Goal: Transaction & Acquisition: Book appointment/travel/reservation

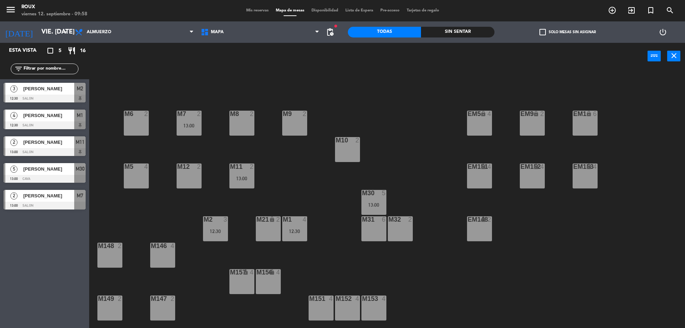
click at [137, 173] on div "M5 4" at bounding box center [136, 175] width 25 height 25
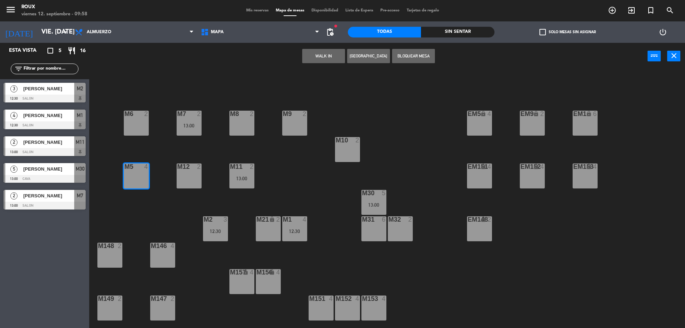
click at [360, 56] on button "[GEOGRAPHIC_DATA]" at bounding box center [368, 56] width 43 height 14
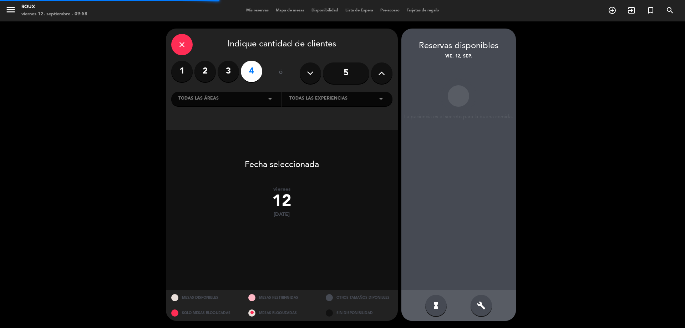
click at [228, 77] on label "3" at bounding box center [228, 71] width 21 height 21
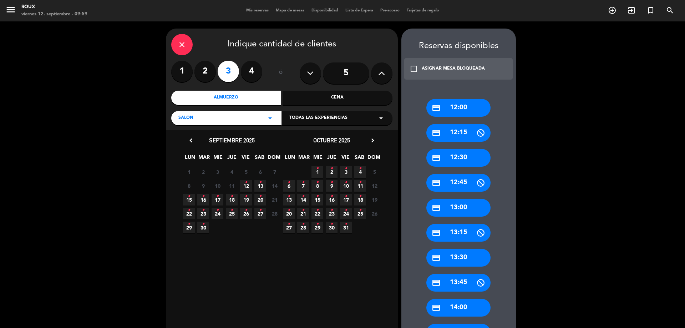
click at [474, 259] on div "credit_card 13:30" at bounding box center [458, 258] width 64 height 18
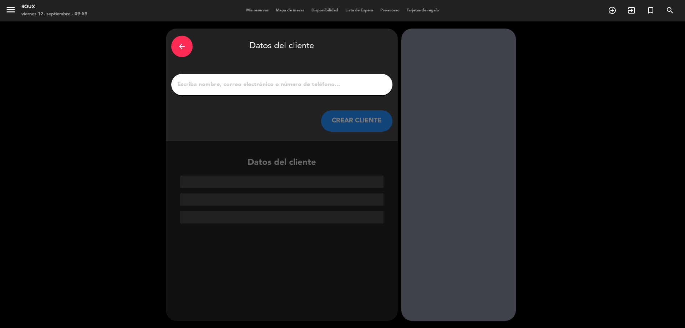
click at [291, 85] on input "1" at bounding box center [282, 85] width 210 height 10
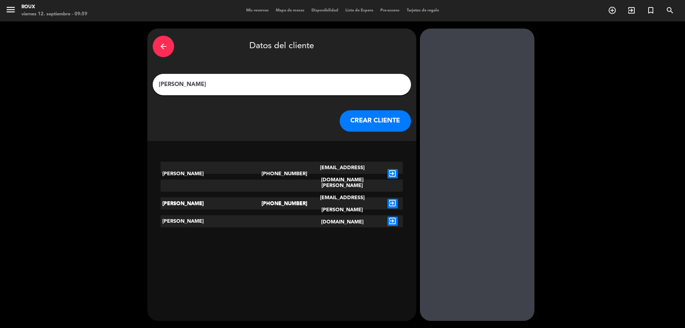
type input "[PERSON_NAME]"
click at [368, 122] on button "CREAR CLIENTE" at bounding box center [375, 120] width 71 height 21
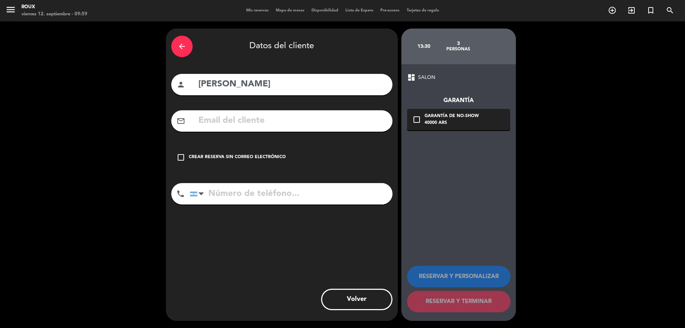
click at [181, 155] on icon "check_box_outline_blank" at bounding box center [181, 157] width 9 height 9
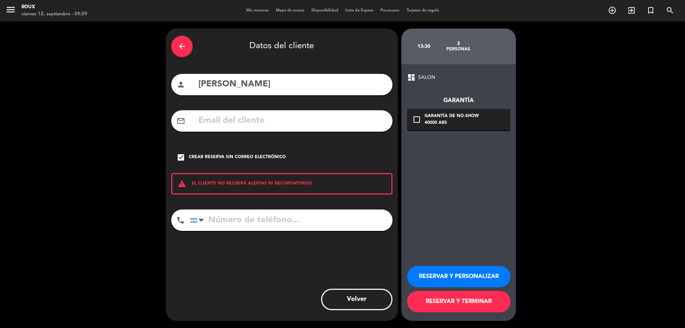
click at [454, 299] on button "RESERVAR Y TERMINAR" at bounding box center [458, 301] width 103 height 21
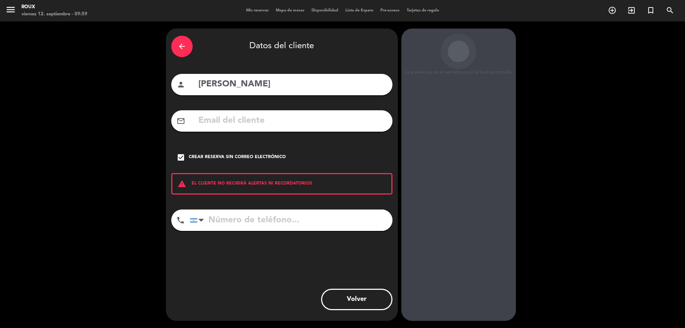
click at [185, 50] on icon "arrow_back" at bounding box center [182, 46] width 9 height 9
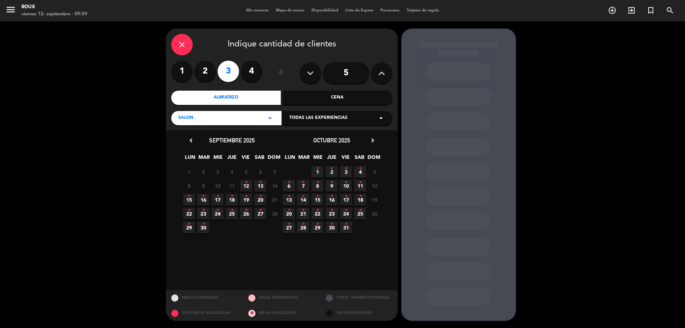
click at [263, 186] on span "13 •" at bounding box center [260, 186] width 12 height 12
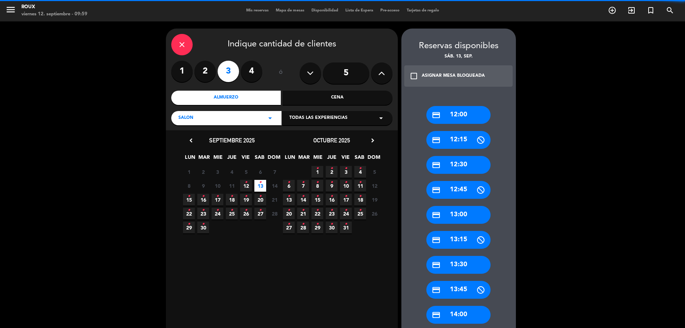
click at [248, 184] on span "12 •" at bounding box center [246, 186] width 12 height 12
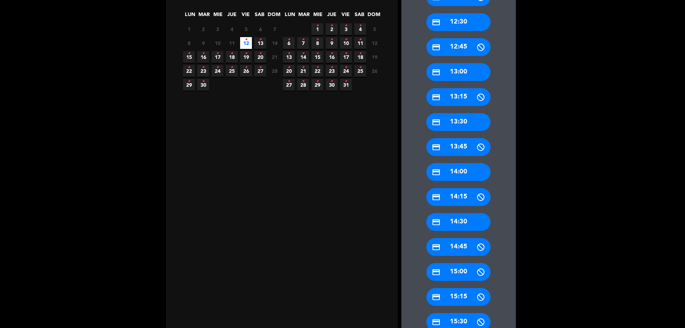
scroll to position [240, 0]
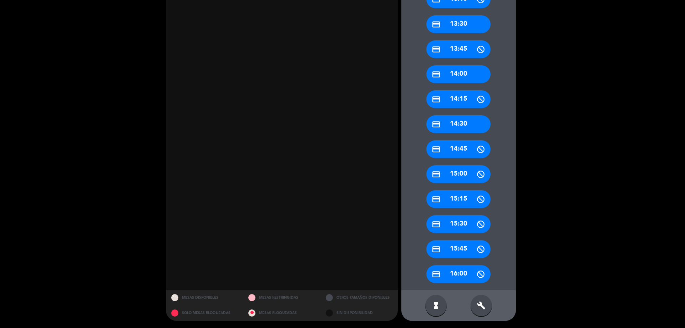
click at [478, 301] on icon "build" at bounding box center [481, 305] width 9 height 9
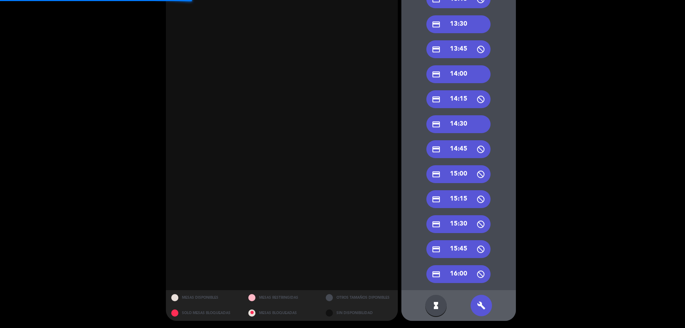
scroll to position [26, 0]
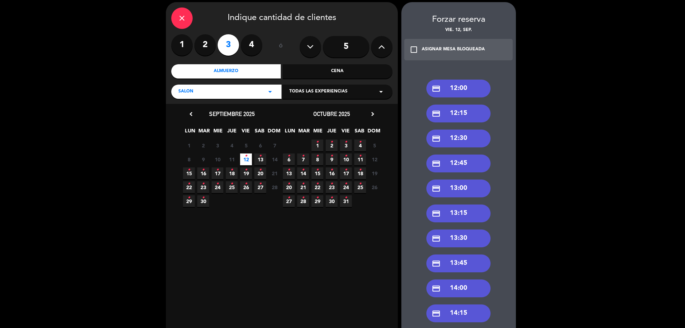
click at [471, 238] on div "credit_card 13:30" at bounding box center [458, 238] width 64 height 18
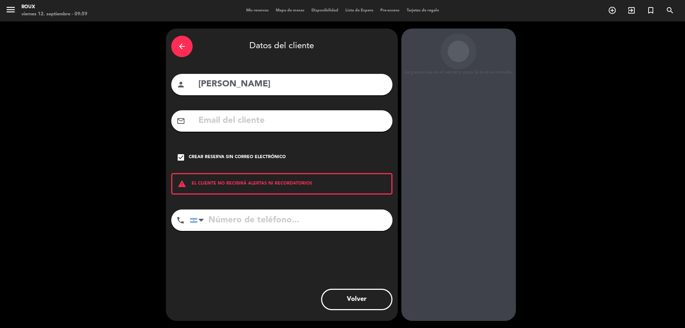
scroll to position [0, 0]
click at [185, 159] on div "check_box Crear reserva sin correo electrónico" at bounding box center [281, 157] width 221 height 21
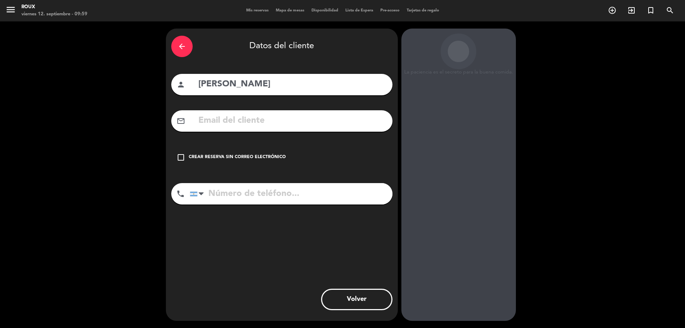
click at [185, 159] on div "check_box_outline_blank Crear reserva sin correo electrónico" at bounding box center [281, 157] width 221 height 21
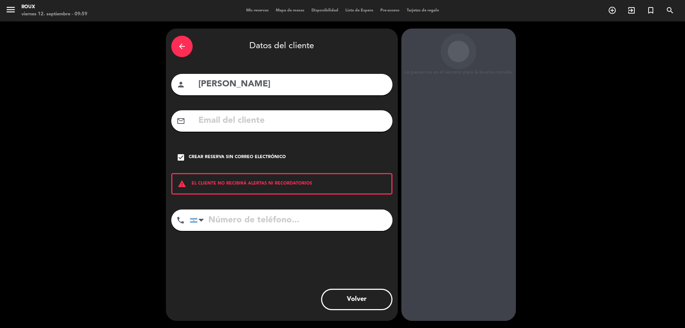
click at [185, 43] on icon "arrow_back" at bounding box center [182, 46] width 9 height 9
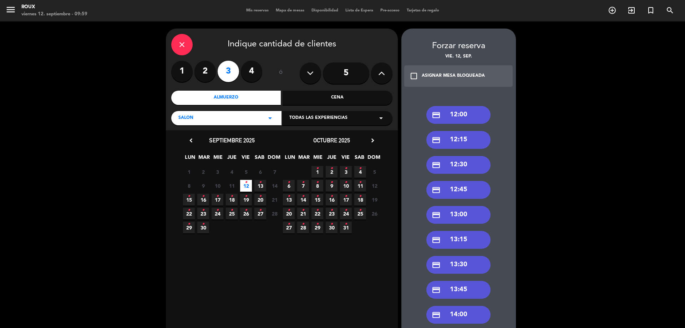
click at [185, 43] on icon "close" at bounding box center [182, 44] width 9 height 9
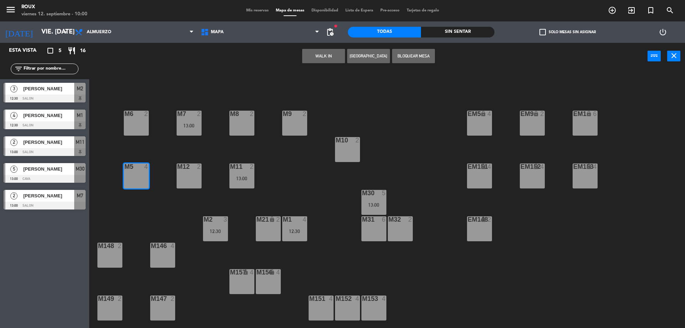
click at [367, 59] on button "[GEOGRAPHIC_DATA]" at bounding box center [368, 56] width 43 height 14
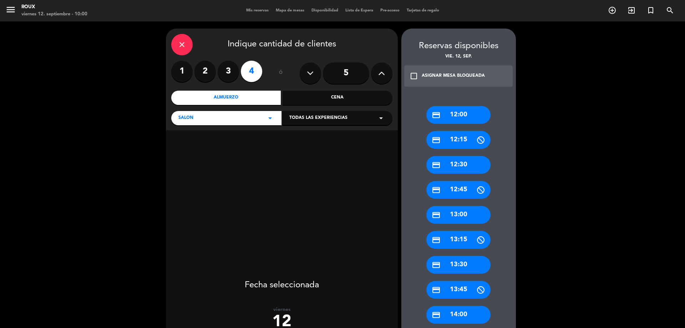
click at [231, 76] on label "3" at bounding box center [228, 71] width 21 height 21
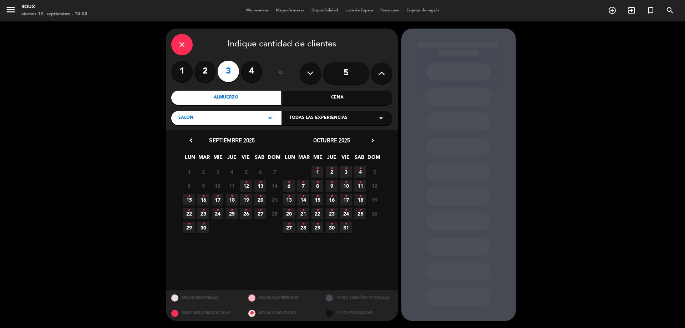
click at [247, 185] on icon "•" at bounding box center [246, 182] width 2 height 11
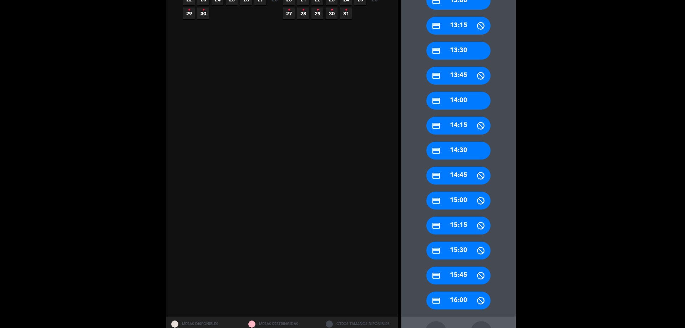
scroll to position [240, 0]
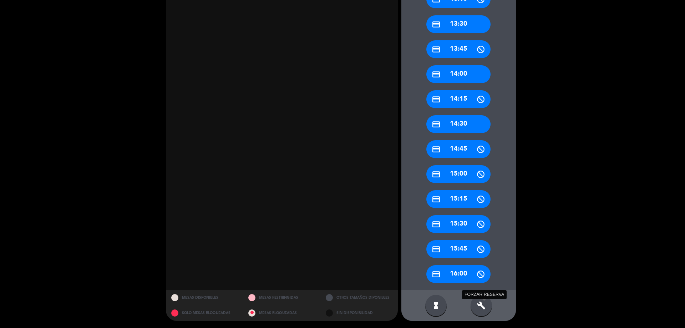
click at [479, 303] on icon "build" at bounding box center [481, 305] width 9 height 9
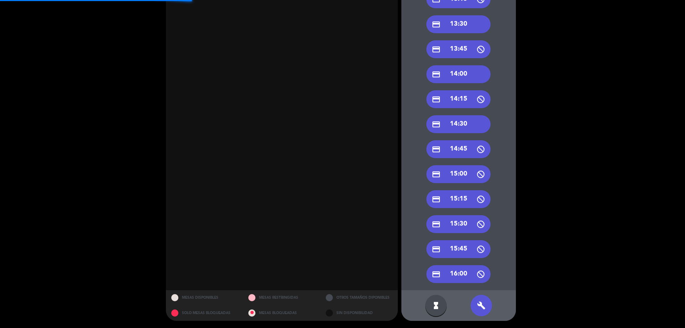
scroll to position [133, 0]
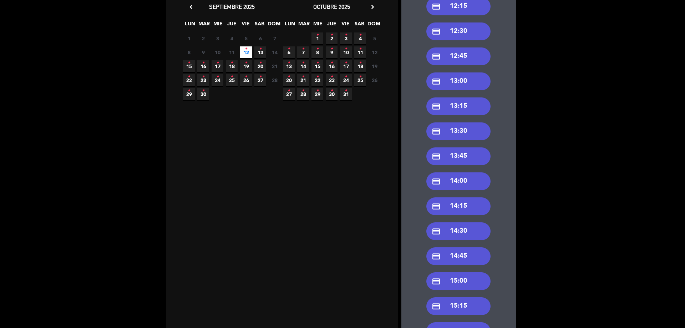
click at [462, 131] on div "credit_card 13:30" at bounding box center [458, 131] width 64 height 18
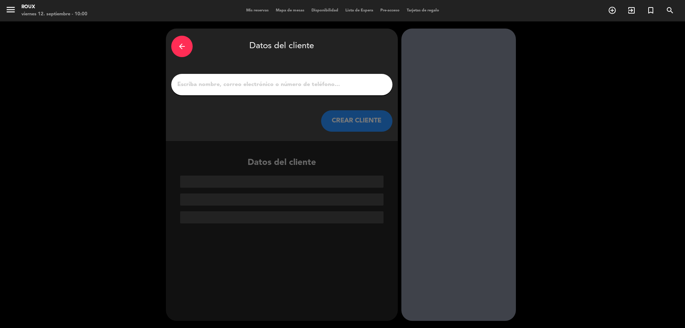
click at [273, 86] on input "1" at bounding box center [282, 85] width 210 height 10
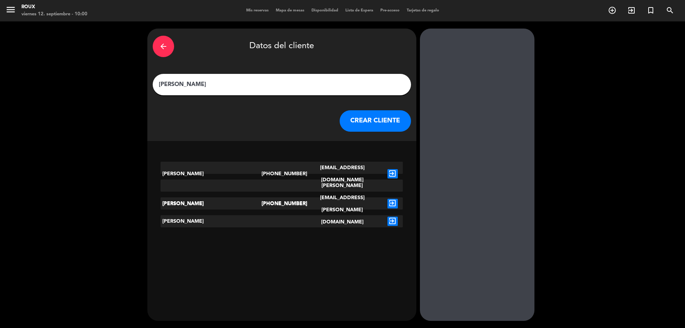
type input "[PERSON_NAME]"
click at [377, 127] on button "CREAR CLIENTE" at bounding box center [375, 120] width 71 height 21
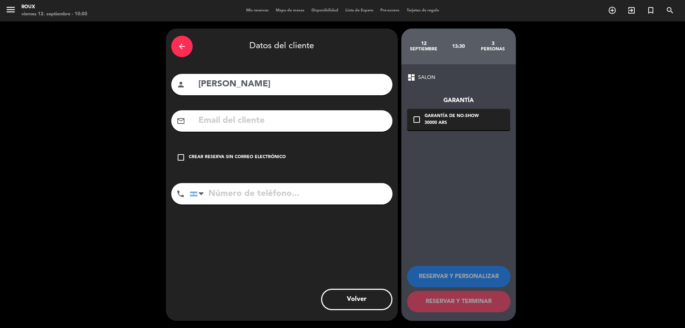
click at [184, 157] on icon "check_box_outline_blank" at bounding box center [181, 157] width 9 height 9
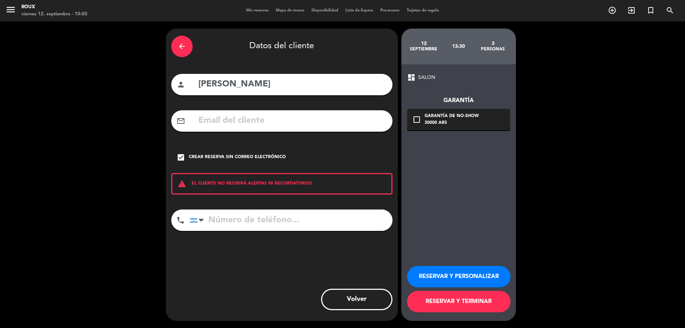
click at [441, 305] on button "RESERVAR Y TERMINAR" at bounding box center [458, 301] width 103 height 21
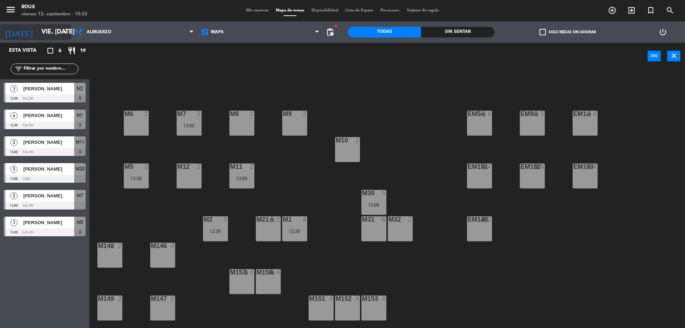
click at [56, 30] on input "vie. [DATE]" at bounding box center [79, 32] width 83 height 14
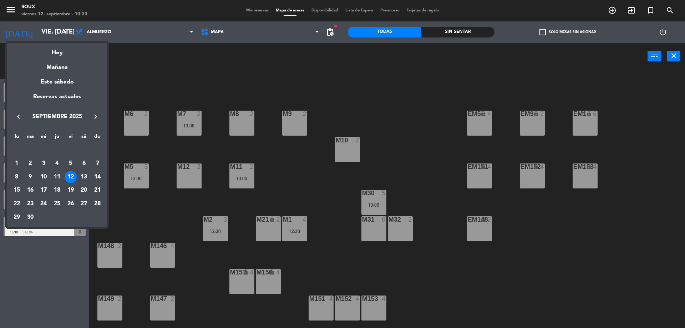
click at [87, 31] on div at bounding box center [342, 164] width 685 height 328
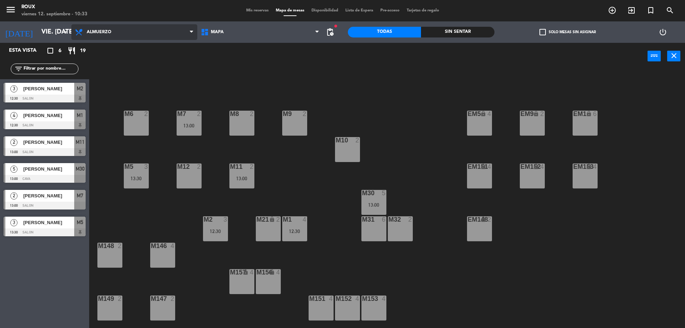
click at [93, 31] on span "Almuerzo" at bounding box center [99, 32] width 25 height 5
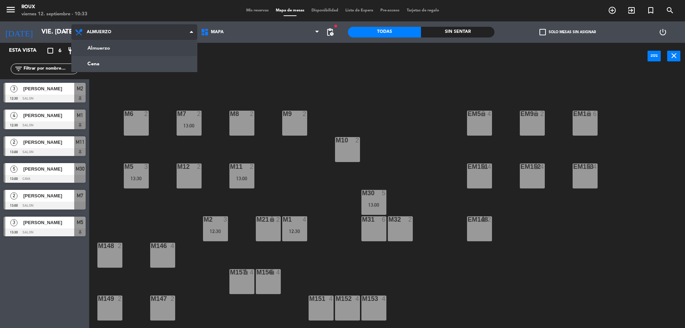
click at [111, 50] on ng-component "menu Roux viernes 12. septiembre - 10:33 Mis reservas Mapa de mesas Disponibili…" at bounding box center [342, 165] width 685 height 330
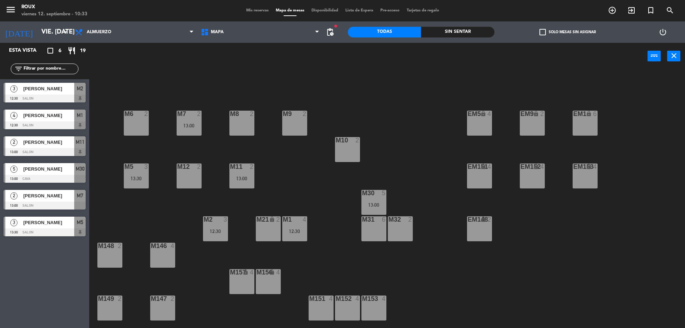
click at [62, 259] on div "Esta vista crop_square 6 restaurant 19 filter_list 3 [GEOGRAPHIC_DATA][PERSON_N…" at bounding box center [44, 185] width 89 height 285
click at [99, 35] on span "Almuerzo" at bounding box center [134, 32] width 126 height 16
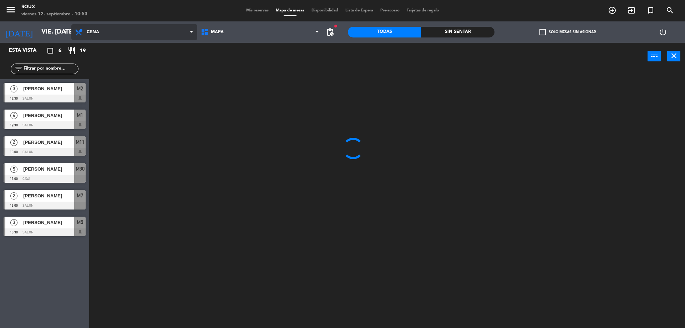
click at [103, 65] on ng-component "menu Roux viernes 12. septiembre - 10:53 Mis reservas Mapa de mesas Disponibili…" at bounding box center [342, 165] width 685 height 330
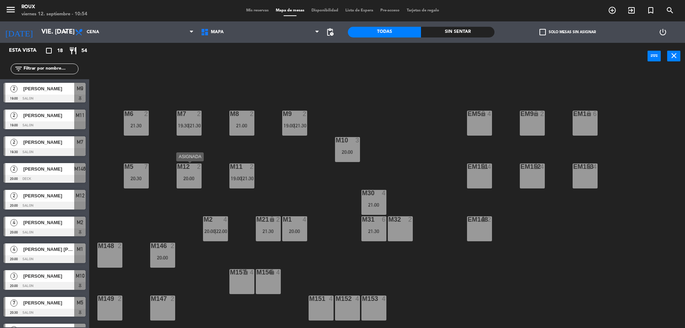
click at [188, 174] on div "M12 2 20:00" at bounding box center [189, 175] width 25 height 25
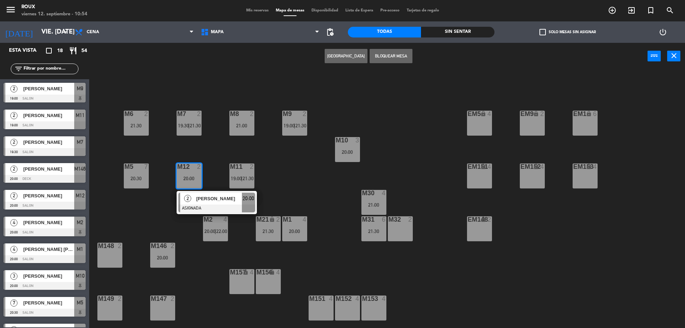
click at [157, 205] on div "M6 2 21:30 M7 2 19:30 | 21:30 M8 2 21:00 M9 2 19:00 | 21:30 EM9 lock 2 EM5 lock…" at bounding box center [390, 200] width 589 height 258
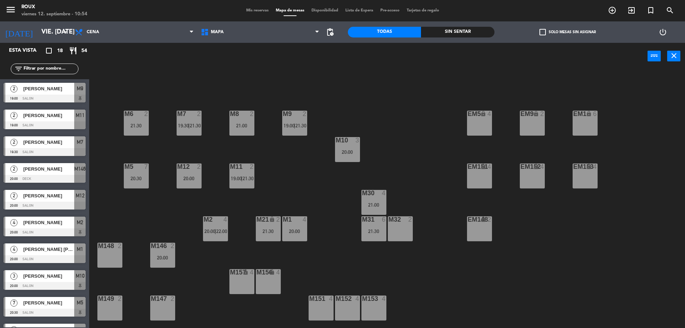
click at [112, 257] on div "M148 2" at bounding box center [109, 255] width 25 height 25
click at [353, 57] on button "[GEOGRAPHIC_DATA]" at bounding box center [346, 56] width 43 height 14
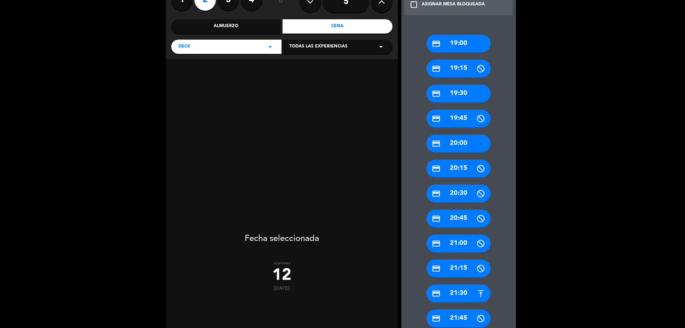
scroll to position [285, 0]
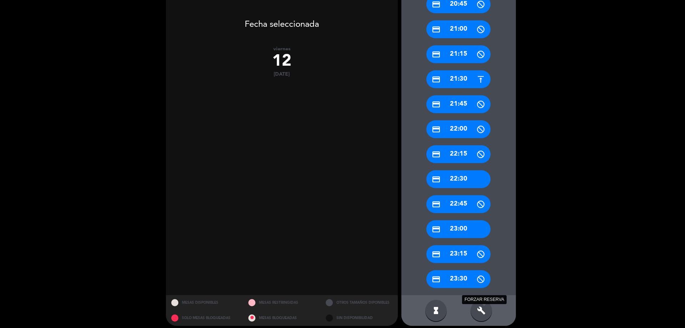
click at [481, 306] on icon "build" at bounding box center [481, 310] width 9 height 9
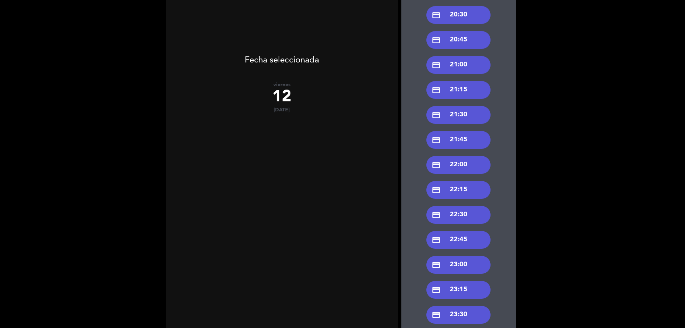
scroll to position [214, 0]
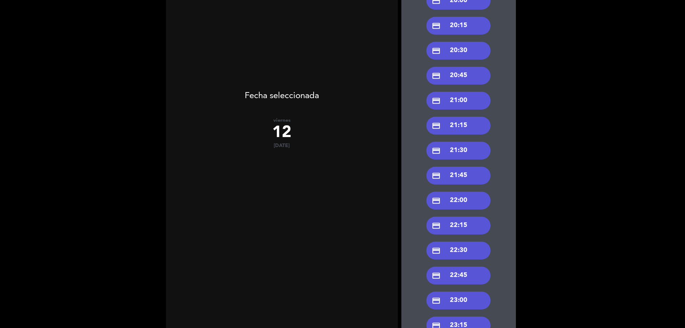
click at [478, 147] on div "credit_card 21:30" at bounding box center [458, 151] width 64 height 18
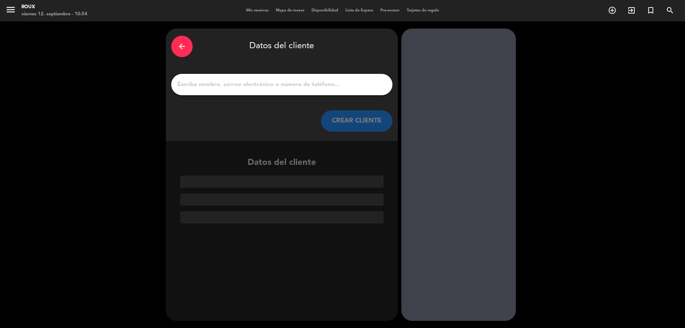
click at [307, 82] on input "1" at bounding box center [282, 85] width 210 height 10
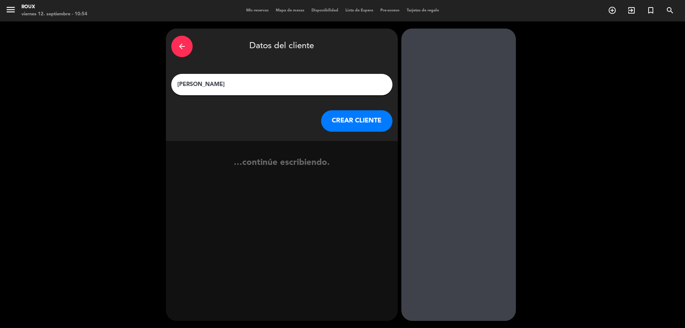
type input "[PERSON_NAME]"
click at [346, 121] on button "CREAR CLIENTE" at bounding box center [356, 120] width 71 height 21
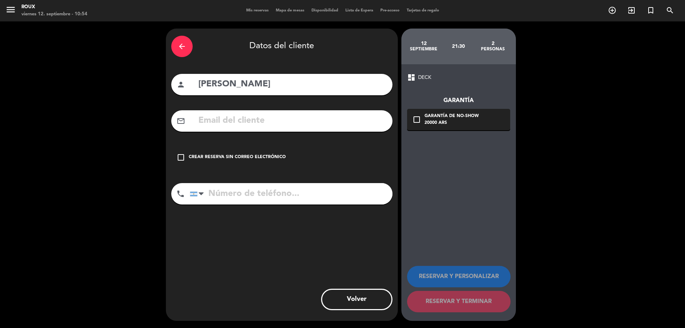
click at [263, 196] on input "tel" at bounding box center [291, 193] width 203 height 21
type input "1156136678"
click at [182, 160] on icon "check_box_outline_blank" at bounding box center [181, 157] width 9 height 9
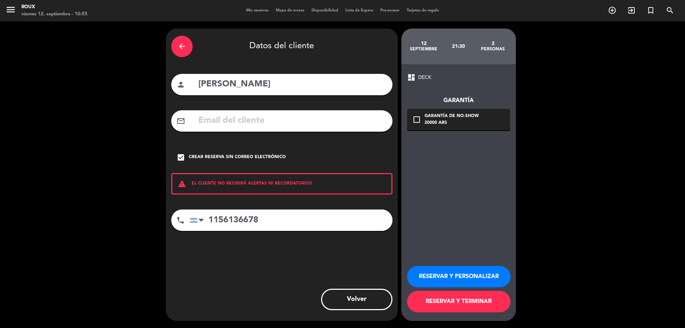
click at [451, 296] on button "RESERVAR Y TERMINAR" at bounding box center [458, 301] width 103 height 21
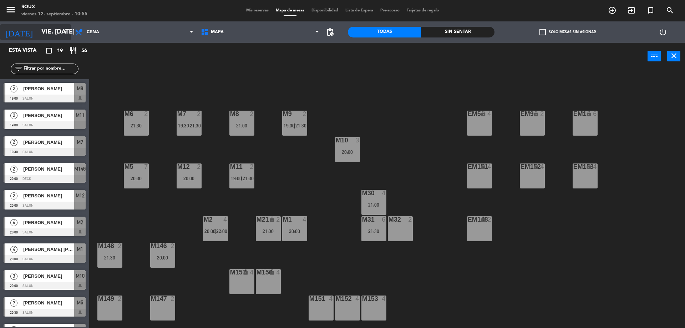
click at [57, 32] on input "vie. [DATE]" at bounding box center [79, 32] width 83 height 14
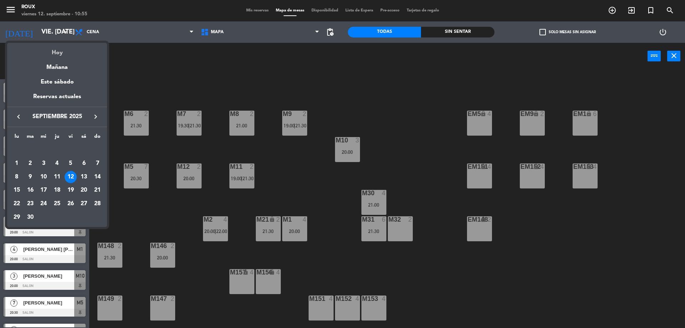
click at [58, 55] on div "Hoy" at bounding box center [57, 50] width 100 height 15
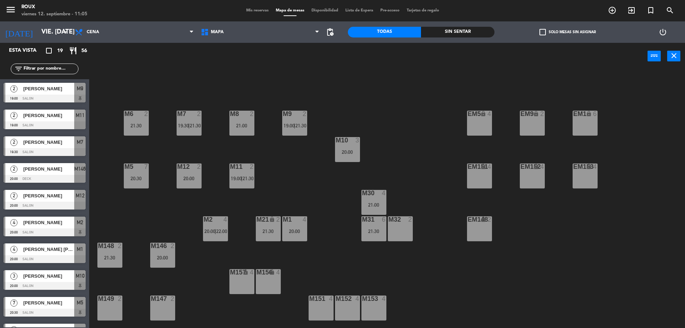
click at [261, 11] on span "Mis reservas" at bounding box center [258, 11] width 30 height 4
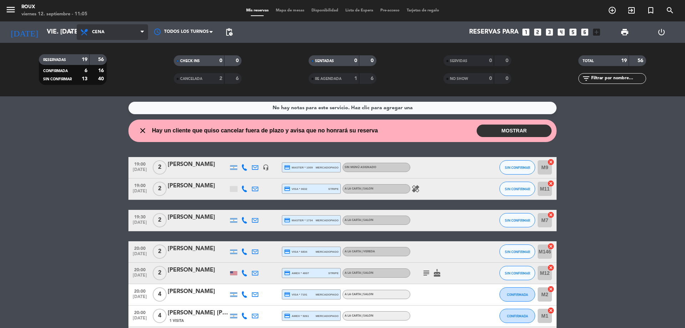
click at [89, 29] on icon at bounding box center [85, 32] width 10 height 9
click at [62, 141] on wont-attend-reservations "close Hay un cliente que quiso cancelar fuera de plazo y avisa que no honrará s…" at bounding box center [342, 130] width 685 height 22
click at [500, 129] on button "MOSTRAR" at bounding box center [514, 130] width 75 height 12
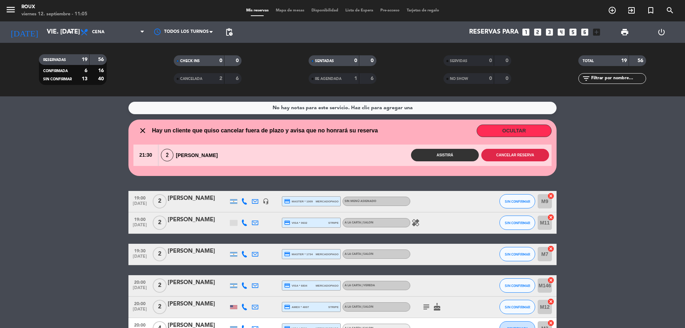
click at [516, 157] on button "Cancelar reserva" at bounding box center [515, 155] width 68 height 12
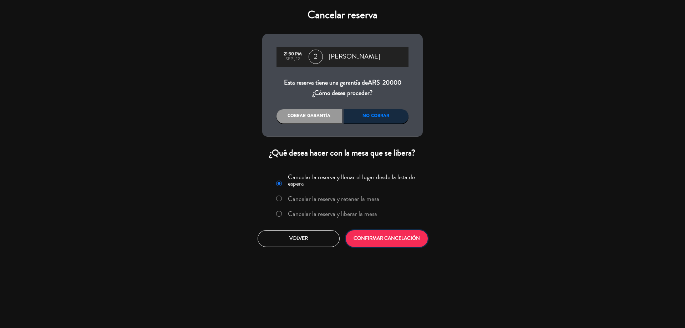
click at [407, 241] on button "CONFIRMAR CANCELACIÓN" at bounding box center [387, 238] width 82 height 17
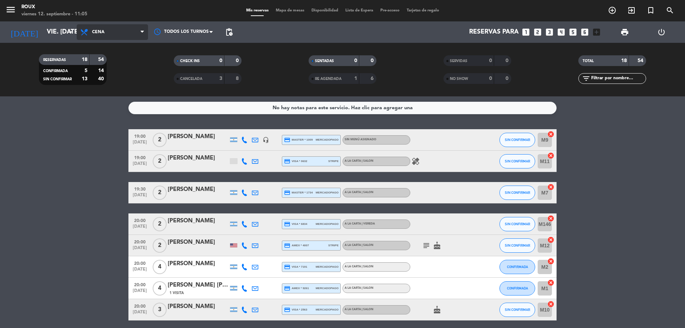
click at [113, 35] on span "Cena" at bounding box center [112, 32] width 71 height 16
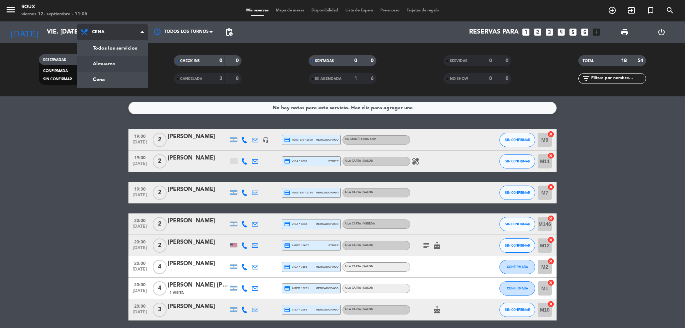
click at [115, 65] on div "menu Roux viernes 12. septiembre - 11:05 Mis reservas Mapa de mesas Disponibili…" at bounding box center [342, 48] width 685 height 96
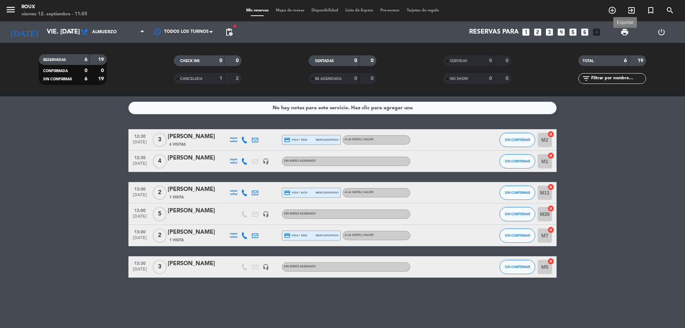
click at [623, 32] on span "print" at bounding box center [624, 32] width 9 height 9
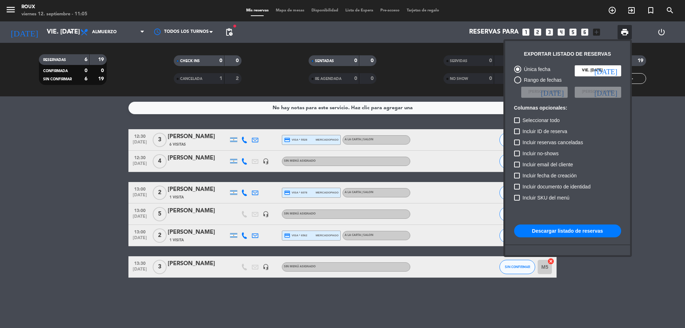
click at [580, 231] on button "Descargar listado de reservas" at bounding box center [567, 230] width 107 height 13
click at [300, 12] on div at bounding box center [342, 164] width 685 height 328
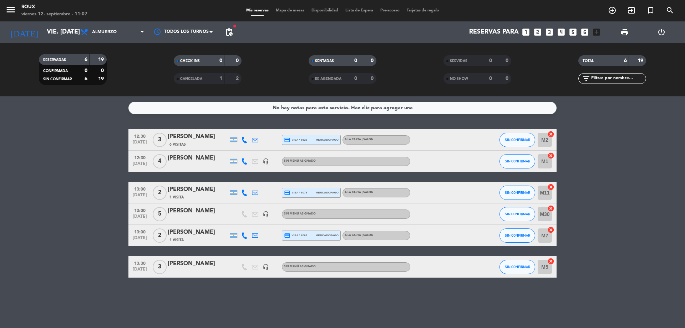
click at [297, 10] on span "Mapa de mesas" at bounding box center [290, 11] width 36 height 4
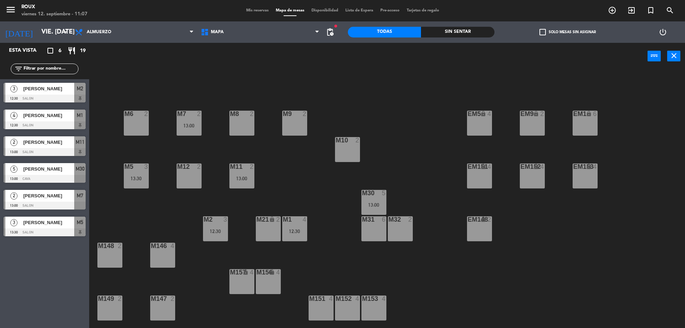
click at [262, 10] on span "Mis reservas" at bounding box center [258, 11] width 30 height 4
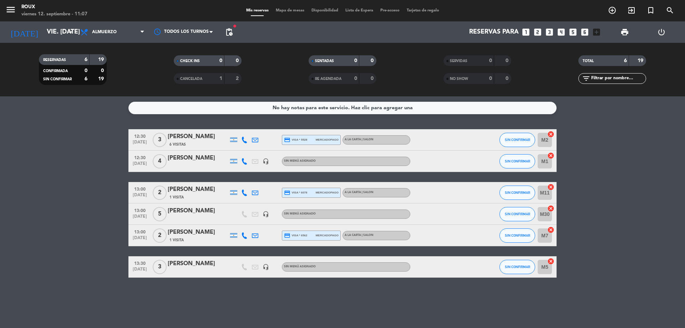
click at [290, 11] on span "Mapa de mesas" at bounding box center [290, 11] width 36 height 4
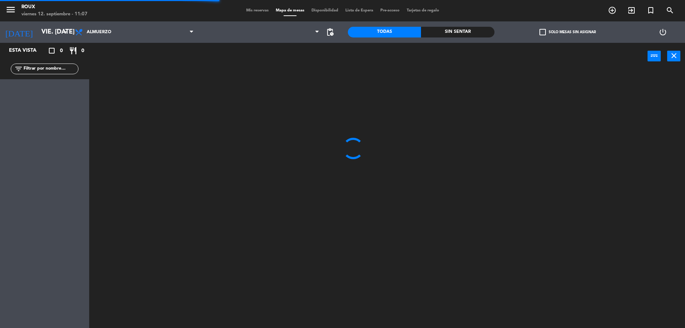
click at [258, 9] on span "Mis reservas" at bounding box center [258, 11] width 30 height 4
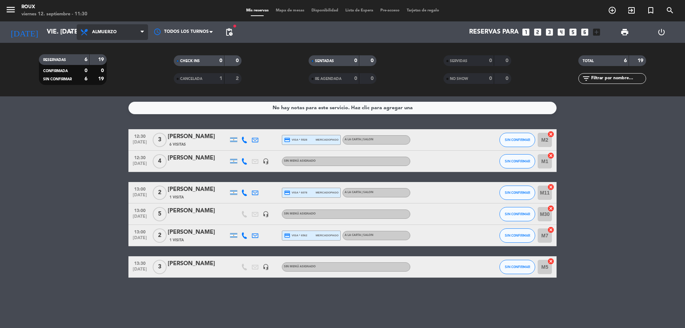
click at [102, 34] on span "Almuerzo" at bounding box center [104, 32] width 25 height 5
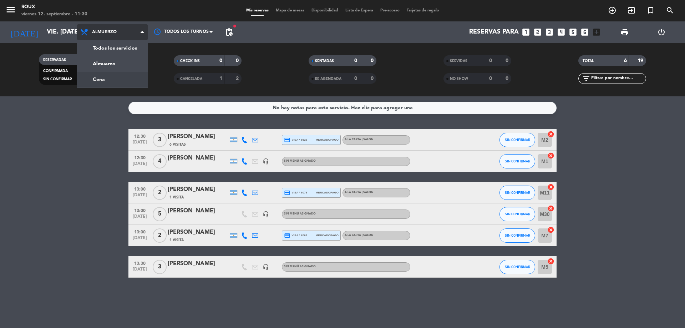
click at [107, 80] on div "menu Roux viernes 12. septiembre - 11:30 Mis reservas Mapa de mesas Disponibili…" at bounding box center [342, 48] width 685 height 96
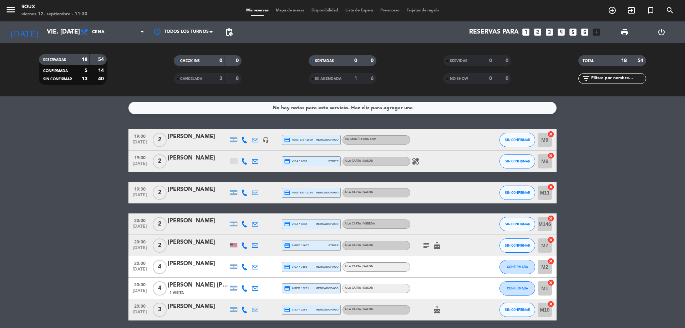
click at [285, 9] on span "Mapa de mesas" at bounding box center [290, 11] width 36 height 4
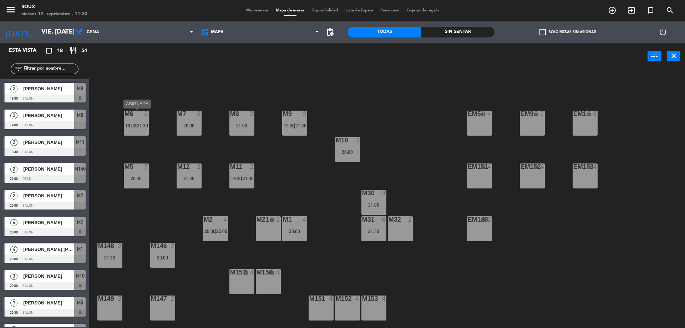
click at [143, 120] on div "M6 2 19:00 | 21:30" at bounding box center [136, 123] width 25 height 25
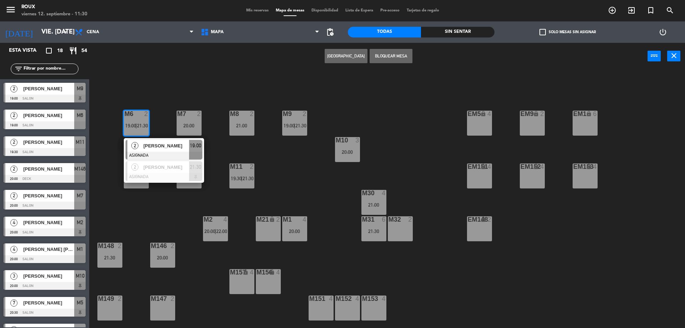
click at [279, 166] on div "M6 2 19:00 | 21:30 2 [PERSON_NAME] ASIGNADA 19:00 2 [PERSON_NAME] ASIGNADA 21:3…" at bounding box center [390, 200] width 589 height 258
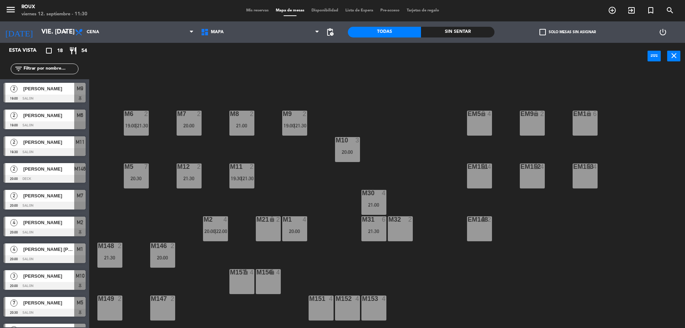
click at [271, 235] on div "M21 lock 2" at bounding box center [268, 228] width 25 height 25
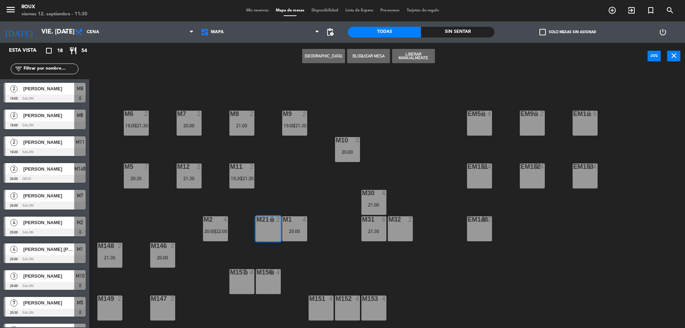
click at [317, 56] on button "[GEOGRAPHIC_DATA]" at bounding box center [323, 56] width 43 height 14
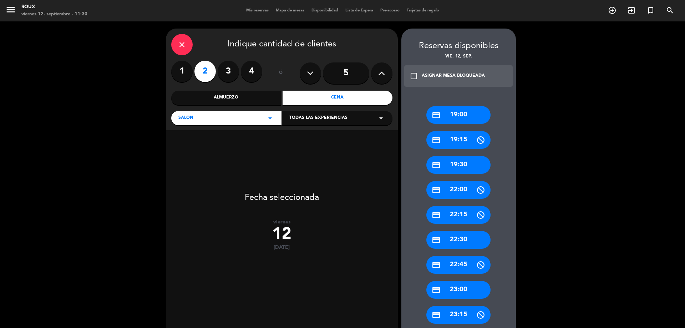
scroll to position [66, 0]
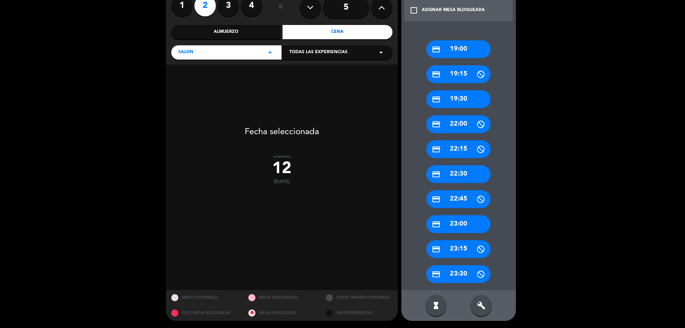
click at [484, 307] on icon "build" at bounding box center [481, 305] width 9 height 9
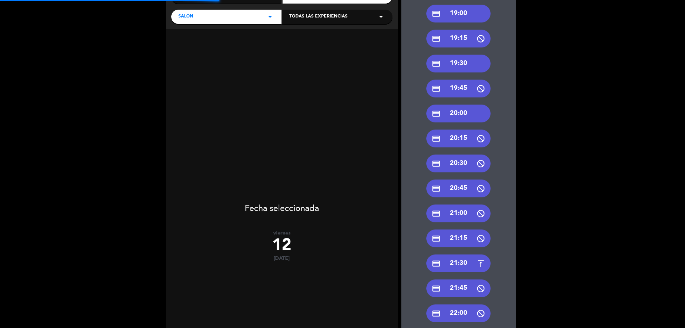
scroll to position [137, 0]
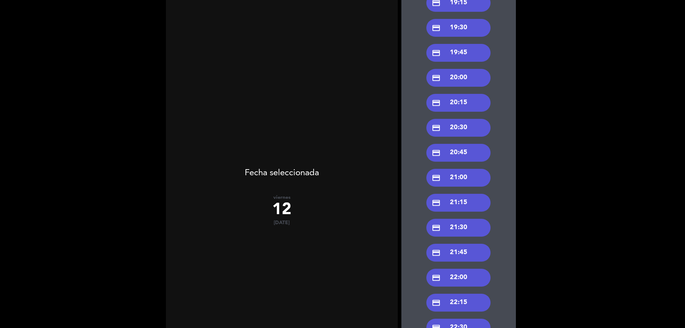
click at [464, 178] on div "credit_card 21:00" at bounding box center [458, 178] width 64 height 18
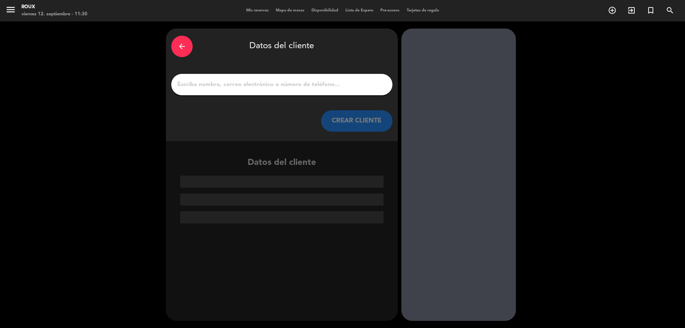
click at [196, 83] on input "1" at bounding box center [282, 85] width 210 height 10
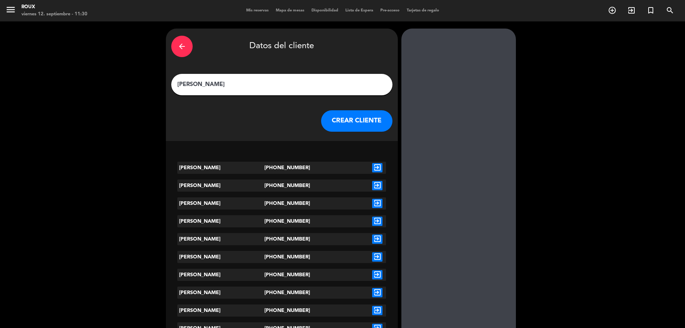
type input "[PERSON_NAME]"
click at [377, 169] on icon "exit_to_app" at bounding box center [377, 167] width 10 height 9
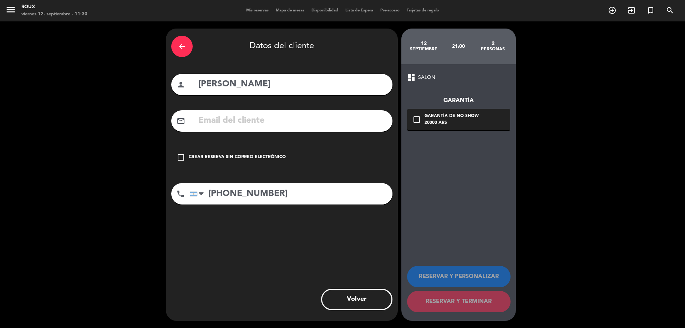
click at [186, 157] on div "check_box_outline_blank Crear reserva sin correo electrónico" at bounding box center [281, 157] width 221 height 21
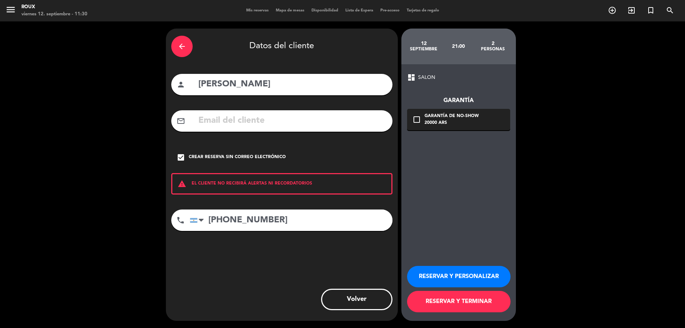
click at [432, 302] on button "RESERVAR Y TERMINAR" at bounding box center [458, 301] width 103 height 21
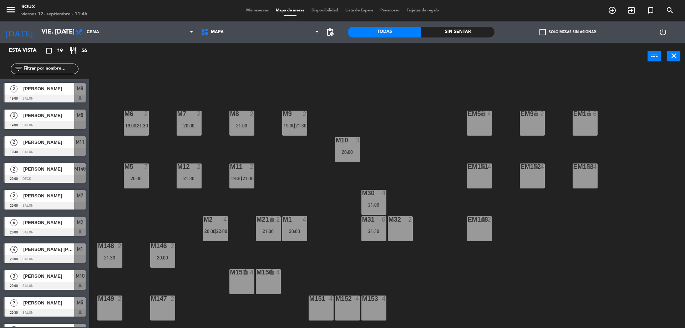
click at [253, 7] on div "Mis reservas Mapa de mesas Disponibilidad Lista de Espera Pre-acceso Tarjetas d…" at bounding box center [343, 10] width 200 height 6
click at [253, 9] on span "Mis reservas" at bounding box center [258, 11] width 30 height 4
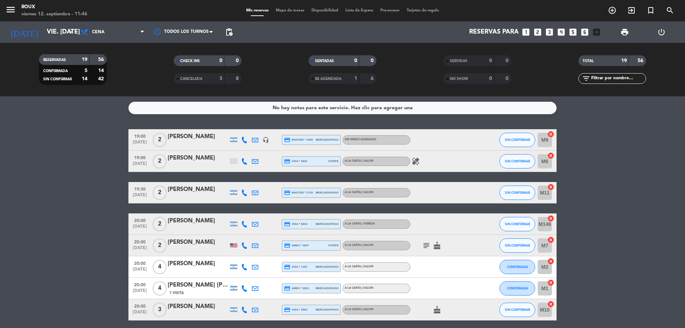
click at [207, 76] on div "CANCELADA" at bounding box center [191, 79] width 33 height 8
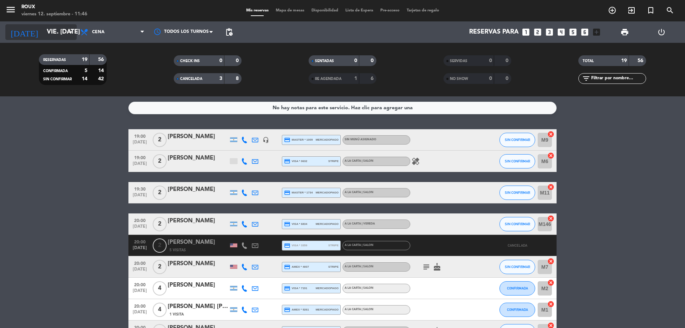
click at [64, 32] on input "vie. [DATE]" at bounding box center [84, 32] width 83 height 14
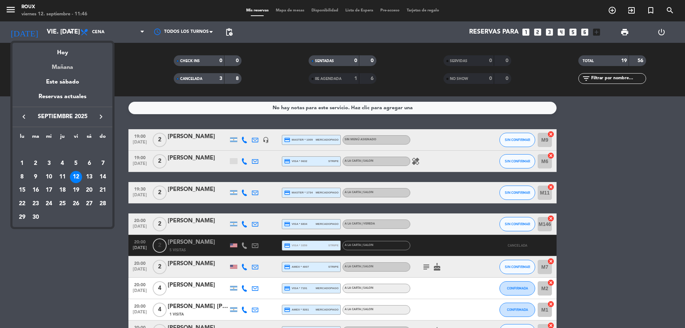
click at [64, 67] on div "Mañana" at bounding box center [62, 64] width 100 height 15
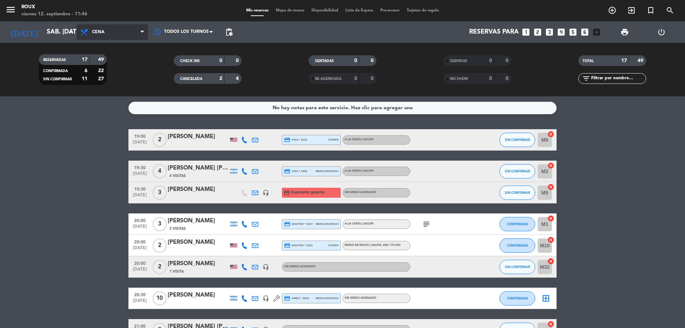
click at [104, 34] on span "Cena" at bounding box center [98, 32] width 12 height 5
click at [113, 65] on div "menu Roux viernes 12. septiembre - 11:46 Mis reservas Mapa de mesas Disponibili…" at bounding box center [342, 48] width 685 height 96
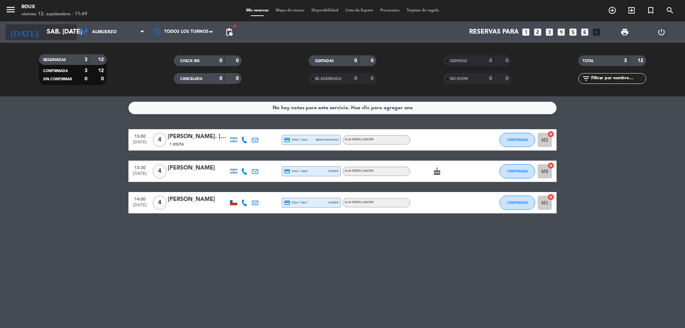
click at [58, 35] on input "sáb. [DATE]" at bounding box center [84, 32] width 83 height 14
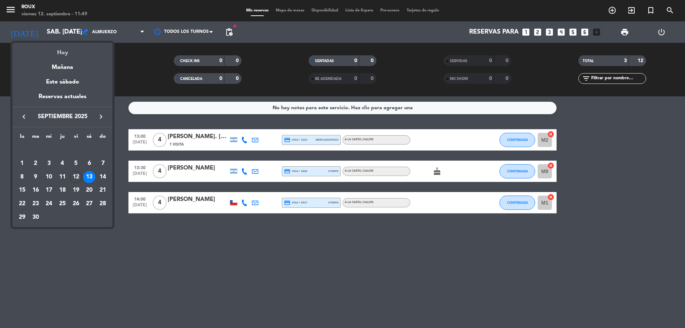
click at [65, 54] on div "Hoy" at bounding box center [62, 50] width 100 height 15
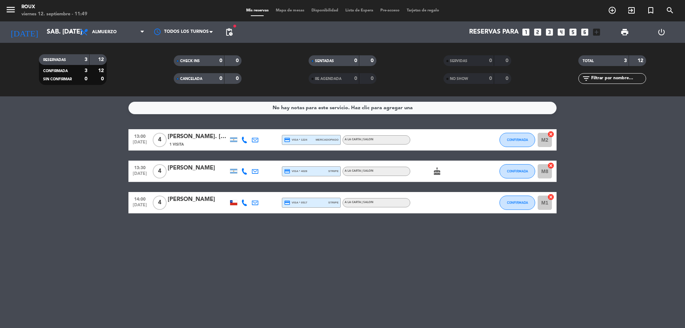
type input "vie. [DATE]"
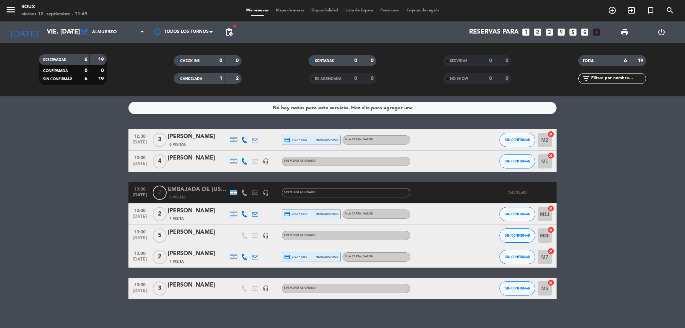
click at [283, 10] on span "Mapa de mesas" at bounding box center [290, 11] width 36 height 4
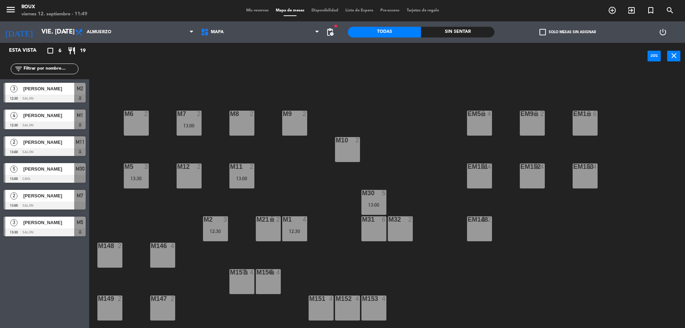
click at [40, 41] on div "[DATE] vie. [DATE] arrow_drop_down" at bounding box center [35, 31] width 71 height 21
click at [44, 34] on input "vie. [DATE]" at bounding box center [79, 32] width 83 height 14
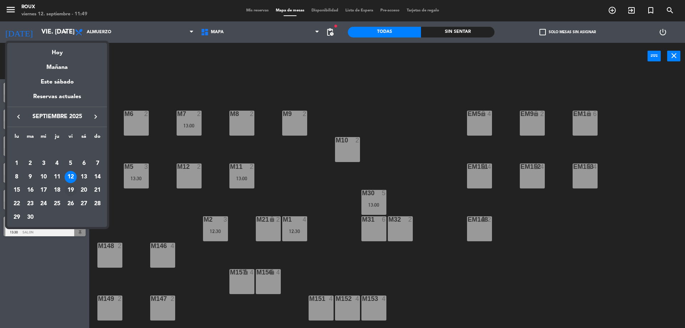
click at [70, 190] on div "19" at bounding box center [71, 190] width 12 height 12
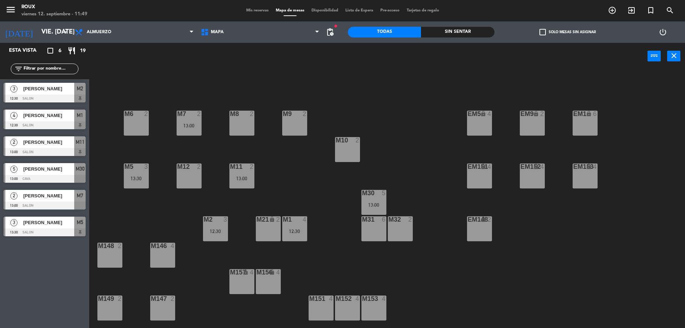
type input "vie. [DATE]"
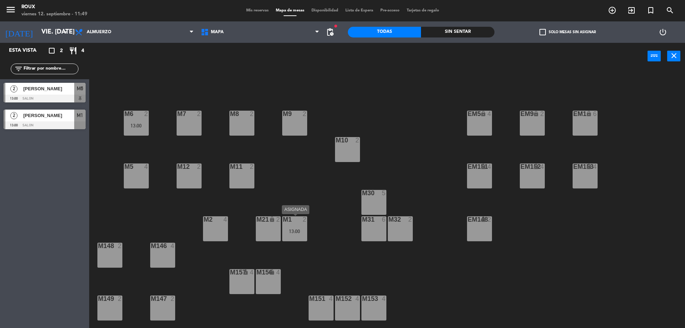
click at [291, 231] on div "13:00" at bounding box center [294, 231] width 25 height 5
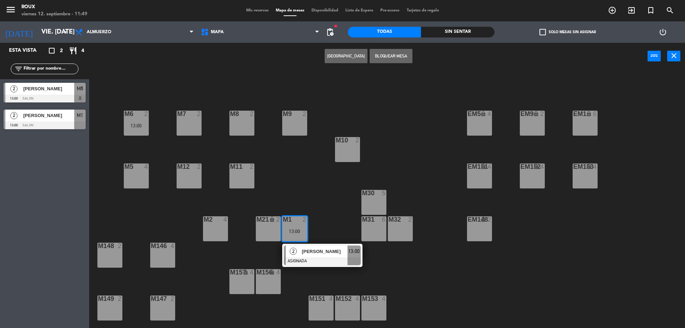
drag, startPoint x: 291, startPoint y: 128, endPoint x: 318, endPoint y: 63, distance: 70.1
click at [291, 128] on div "M9 2" at bounding box center [294, 123] width 25 height 25
click at [329, 60] on button "Mover" at bounding box center [323, 56] width 43 height 14
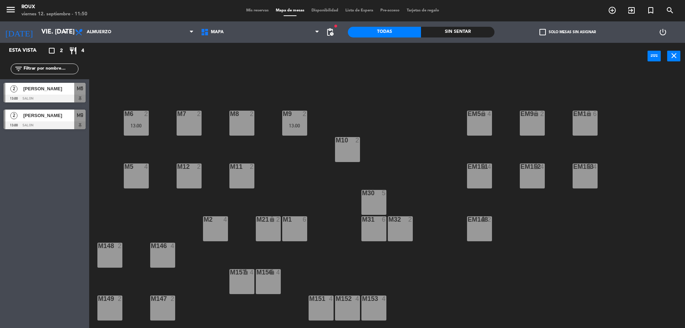
click at [370, 198] on div "M30 5" at bounding box center [373, 202] width 25 height 25
click at [379, 229] on div "M31 6" at bounding box center [373, 228] width 25 height 25
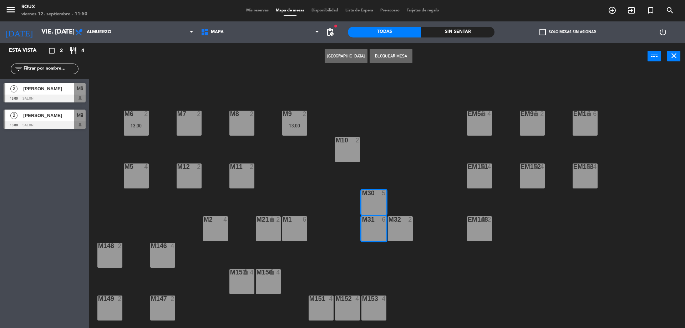
click at [342, 54] on button "[GEOGRAPHIC_DATA]" at bounding box center [346, 56] width 43 height 14
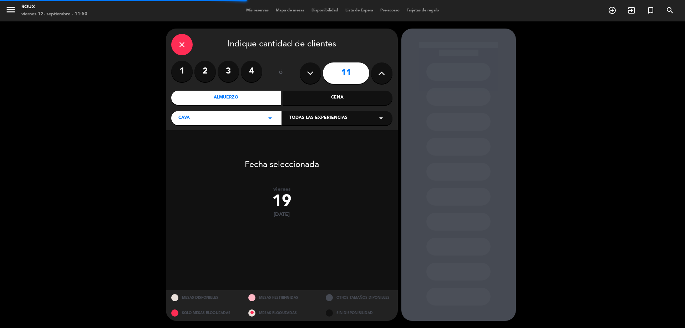
click at [378, 73] on icon at bounding box center [381, 73] width 7 height 11
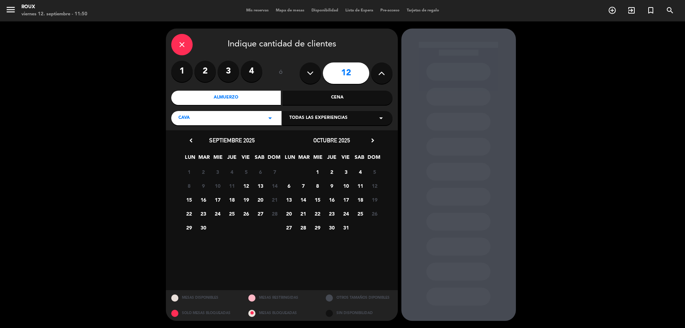
click at [245, 213] on span "26" at bounding box center [246, 214] width 12 height 12
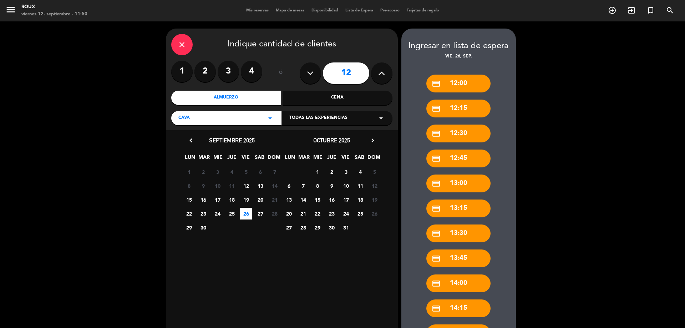
click at [243, 201] on span "19" at bounding box center [246, 200] width 12 height 12
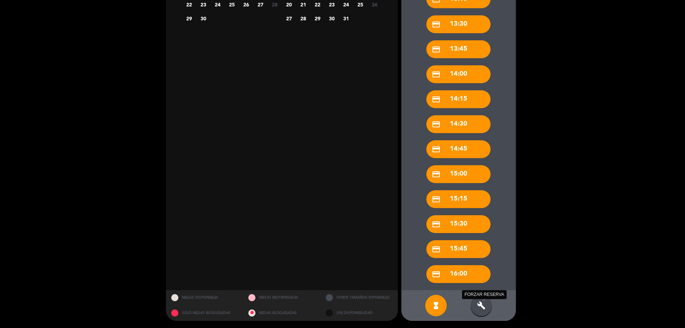
click at [481, 303] on icon "build" at bounding box center [481, 305] width 9 height 9
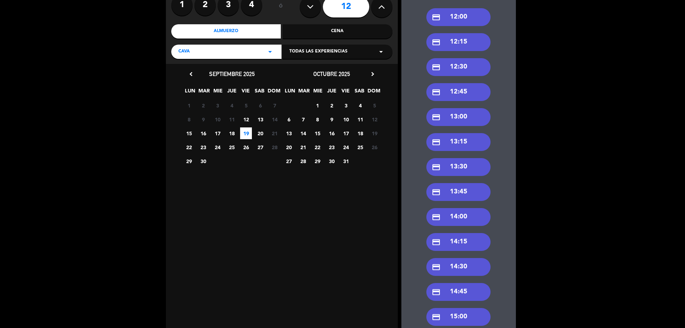
scroll to position [0, 0]
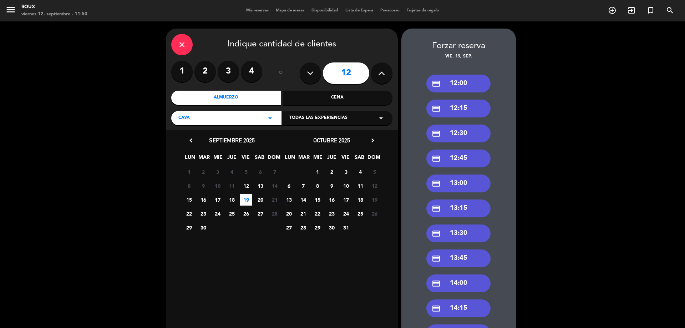
click at [382, 72] on icon at bounding box center [381, 73] width 7 height 11
type input "13"
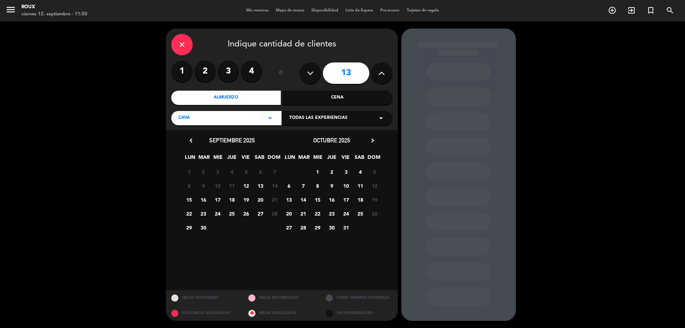
click at [244, 198] on span "19" at bounding box center [246, 200] width 12 height 12
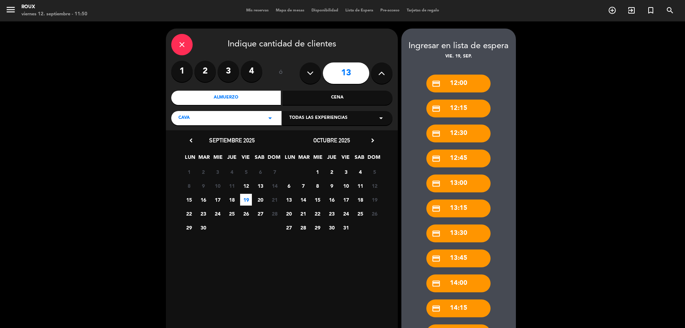
scroll to position [209, 0]
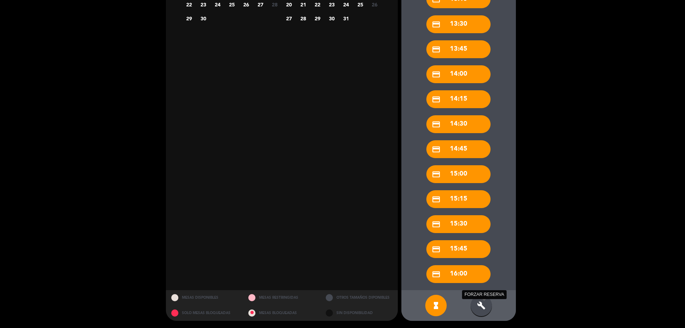
click at [479, 302] on icon "build" at bounding box center [481, 305] width 9 height 9
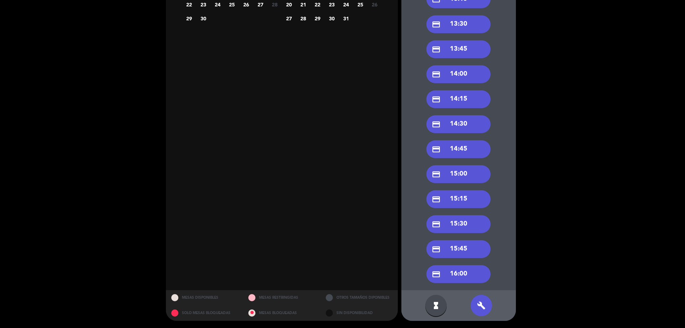
scroll to position [0, 0]
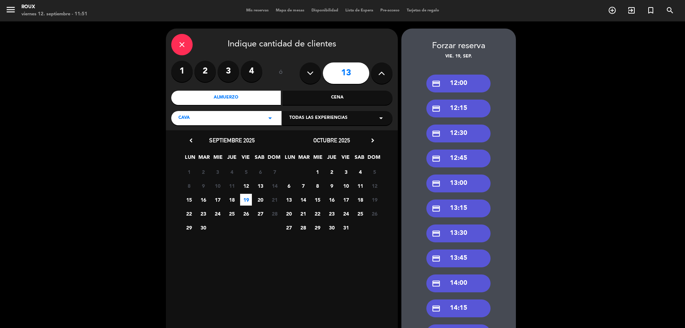
click at [465, 184] on div "credit_card 13:00" at bounding box center [458, 183] width 64 height 18
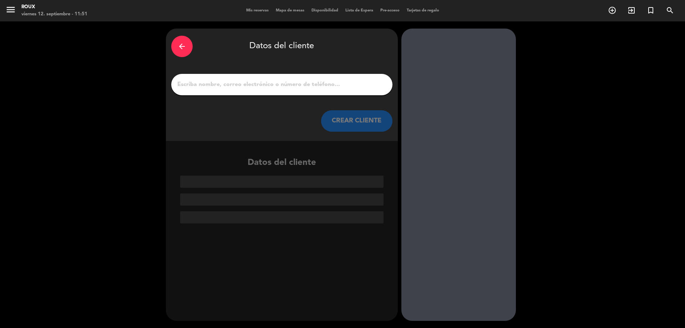
click at [187, 80] on input "1" at bounding box center [282, 85] width 210 height 10
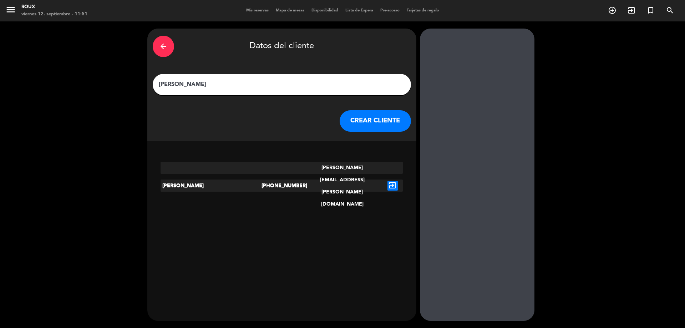
type input "[PERSON_NAME]"
click at [351, 122] on button "CREAR CLIENTE" at bounding box center [375, 120] width 71 height 21
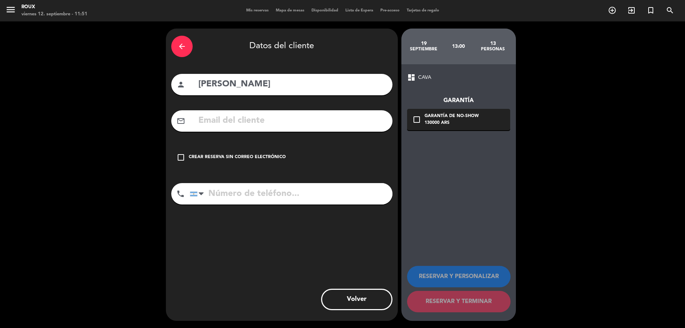
click at [224, 197] on input "tel" at bounding box center [291, 193] width 203 height 21
type input "1140717524"
click at [181, 160] on icon "check_box_outline_blank" at bounding box center [181, 157] width 9 height 9
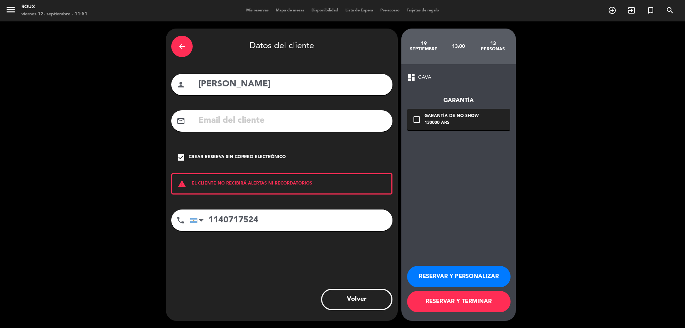
click at [469, 302] on button "RESERVAR Y TERMINAR" at bounding box center [458, 301] width 103 height 21
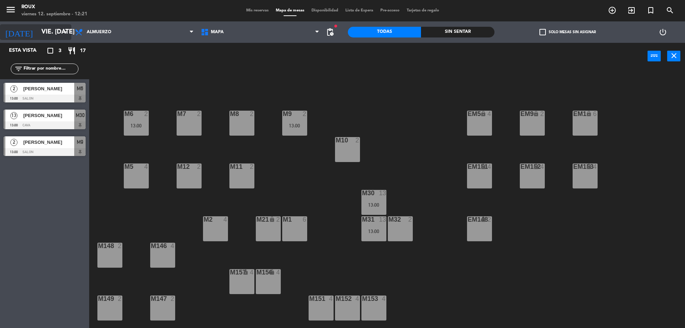
click at [61, 32] on icon "arrow_drop_down" at bounding box center [65, 32] width 9 height 9
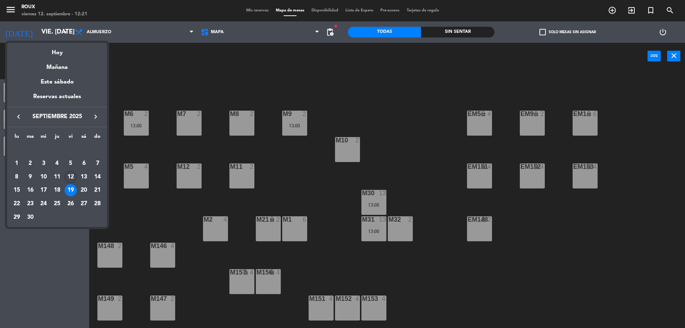
click at [72, 175] on div "12" at bounding box center [71, 177] width 12 height 12
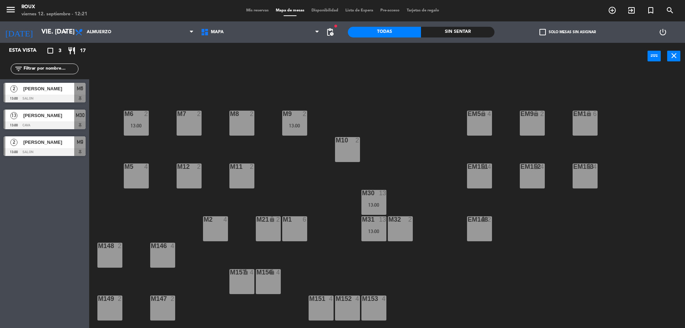
type input "vie. [DATE]"
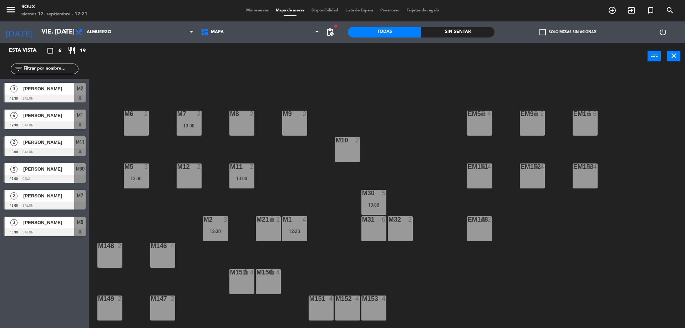
click at [192, 176] on div "M12 2" at bounding box center [189, 175] width 25 height 25
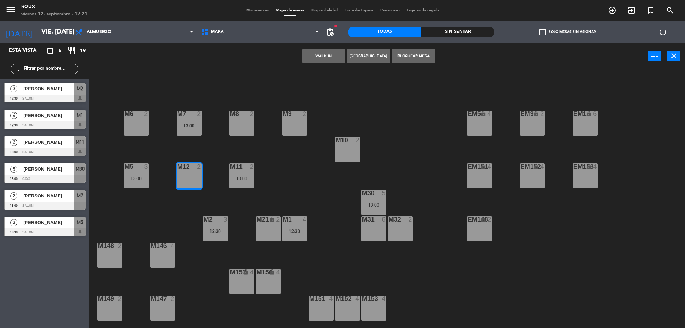
click at [367, 57] on button "[GEOGRAPHIC_DATA]" at bounding box center [368, 56] width 43 height 14
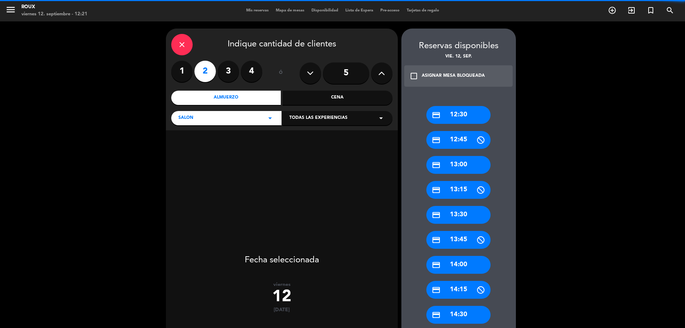
click at [182, 42] on icon "close" at bounding box center [182, 44] width 9 height 9
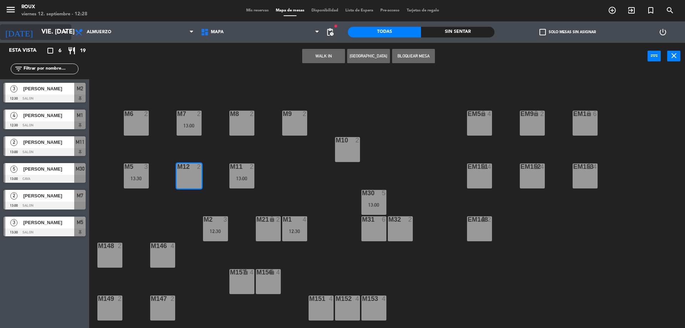
click at [59, 31] on input "vie. [DATE]" at bounding box center [79, 32] width 83 height 14
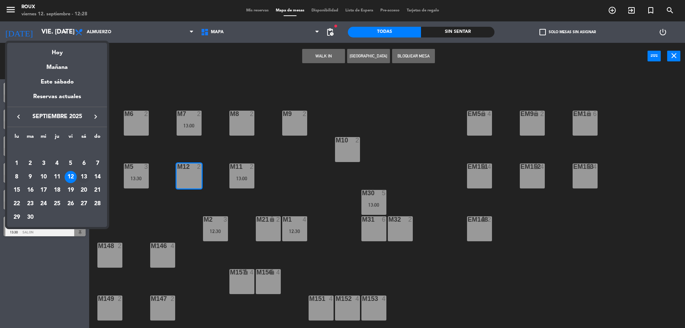
click at [86, 175] on div "13" at bounding box center [84, 177] width 12 height 12
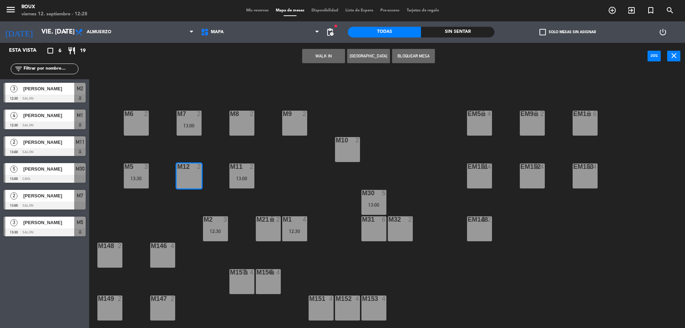
type input "sáb. [DATE]"
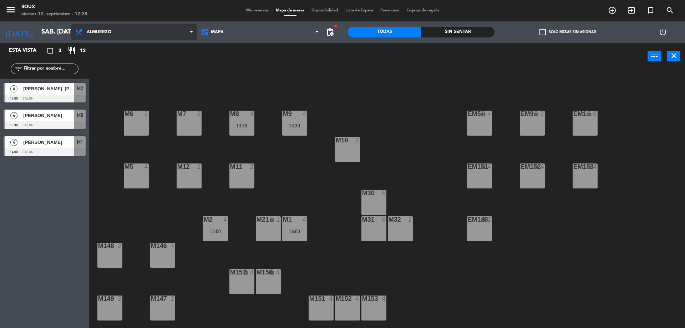
click at [93, 30] on span "Almuerzo" at bounding box center [99, 32] width 25 height 5
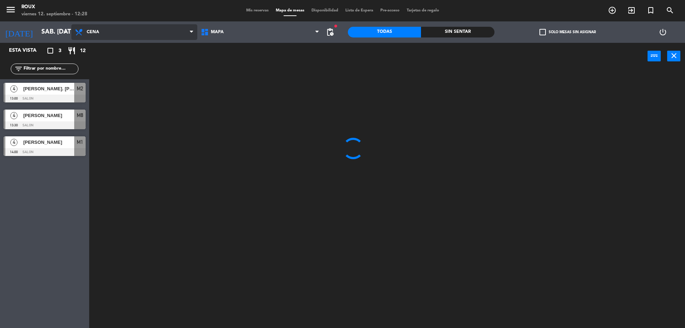
click at [103, 61] on ng-component "menu Roux viernes 12. septiembre - 12:28 Mis reservas Mapa de mesas Disponibili…" at bounding box center [342, 165] width 685 height 330
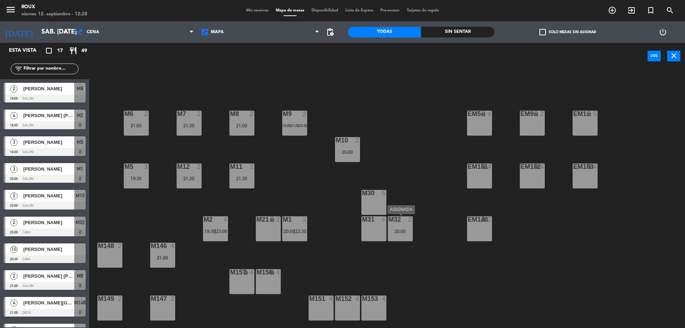
click at [399, 233] on div "20:00" at bounding box center [400, 231] width 25 height 5
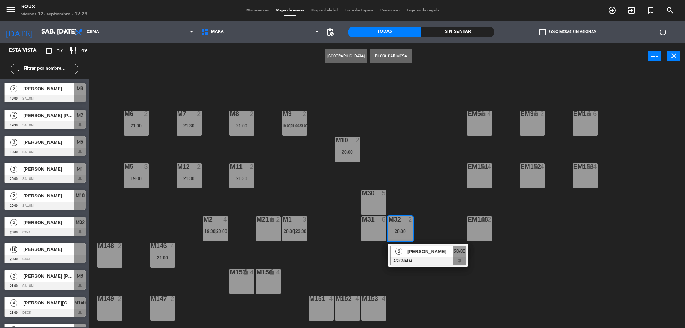
click at [252, 10] on span "Mis reservas" at bounding box center [258, 11] width 30 height 4
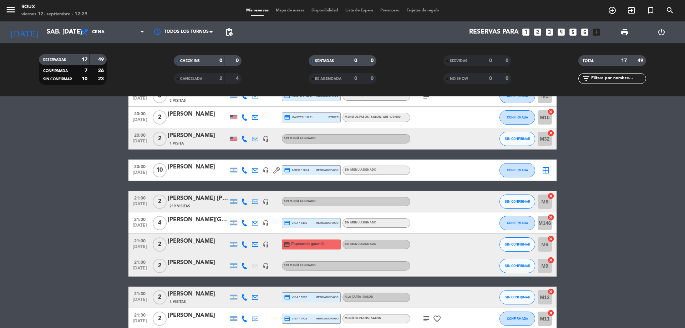
scroll to position [92, 0]
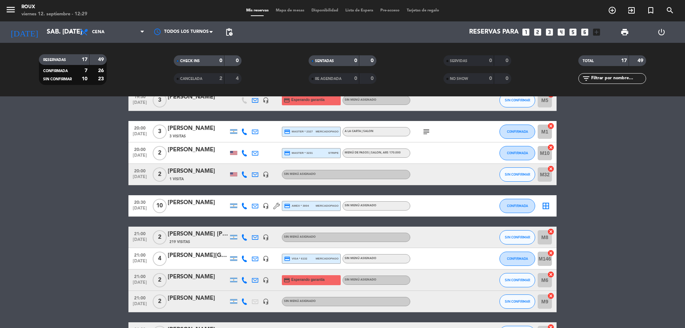
click at [192, 174] on div "[PERSON_NAME]" at bounding box center [198, 171] width 61 height 9
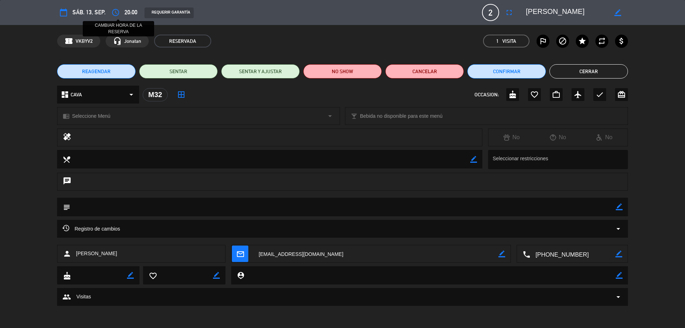
click at [119, 10] on icon "access_time" at bounding box center [115, 12] width 9 height 9
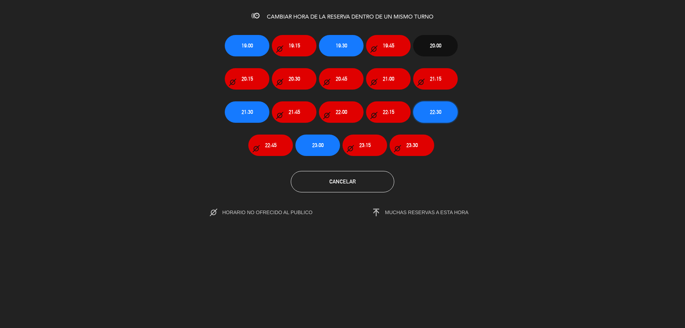
click at [432, 113] on span "22:30" at bounding box center [435, 112] width 11 height 8
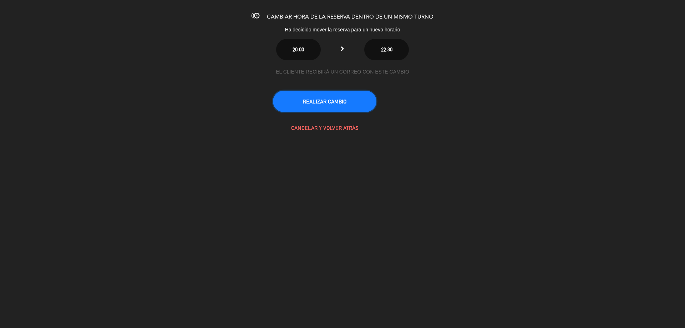
click at [335, 103] on button "REALIZAR CAMBIO" at bounding box center [324, 101] width 103 height 21
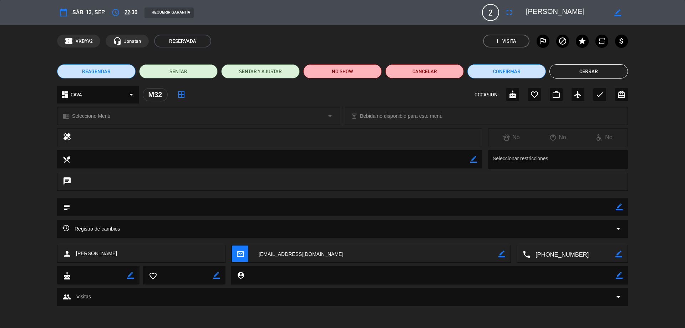
click at [576, 71] on button "Cerrar" at bounding box center [588, 71] width 78 height 14
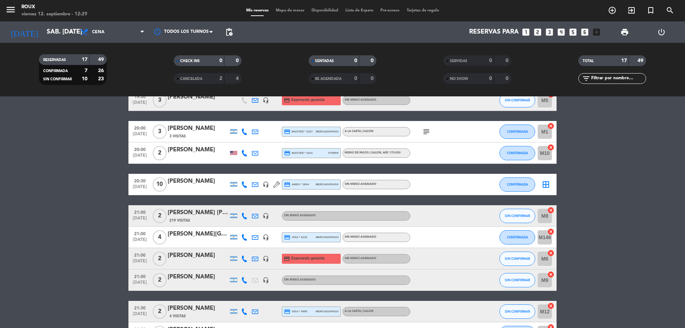
scroll to position [0, 0]
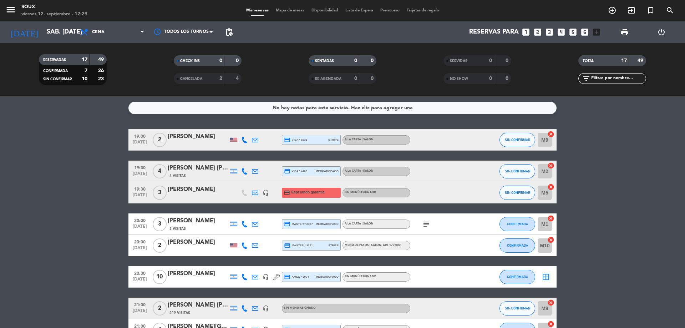
click at [294, 7] on div "menu Roux viernes 12. septiembre - 12:29 Mis reservas Mapa de mesas Disponibili…" at bounding box center [342, 10] width 685 height 21
click at [295, 8] on div "menu Roux viernes 12. septiembre - 12:29 Mis reservas Mapa de mesas Disponibili…" at bounding box center [342, 10] width 685 height 21
click at [295, 10] on span "Mapa de mesas" at bounding box center [290, 11] width 36 height 4
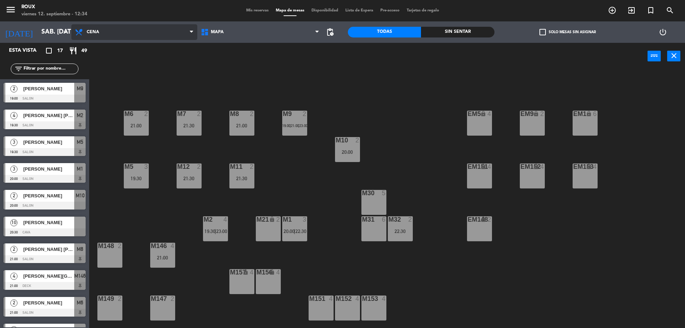
click at [110, 31] on span "Cena" at bounding box center [134, 32] width 126 height 16
click at [104, 62] on ng-component "menu Roux viernes 12. septiembre - 12:34 Mis reservas Mapa de mesas Disponibili…" at bounding box center [342, 165] width 685 height 330
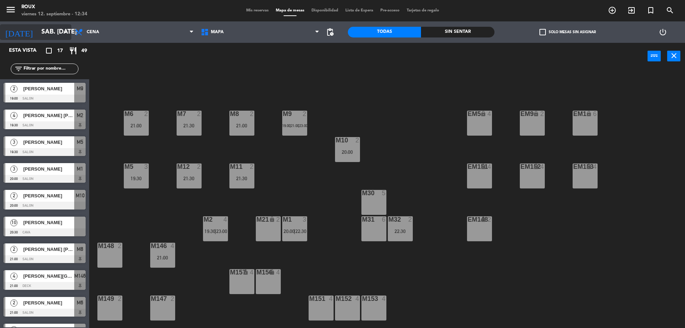
click at [46, 27] on input "sáb. [DATE]" at bounding box center [79, 32] width 83 height 14
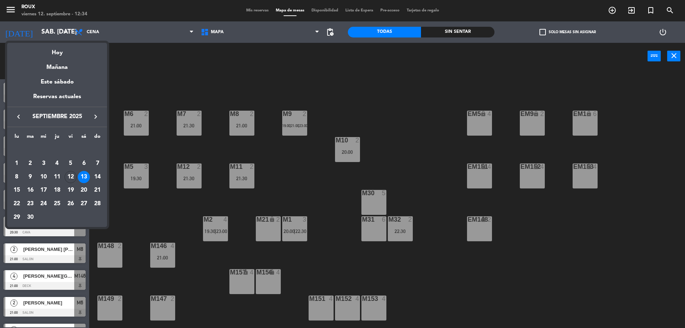
click at [181, 61] on div at bounding box center [342, 164] width 685 height 328
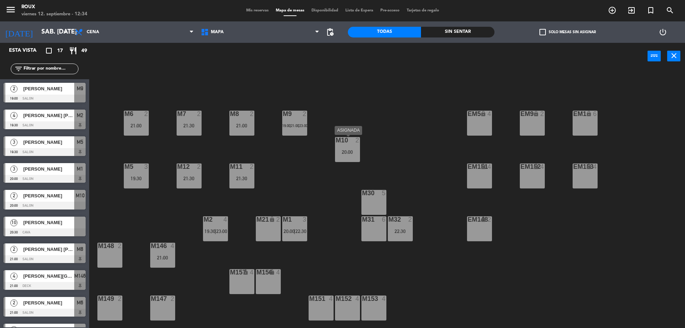
click at [347, 154] on div "20:00" at bounding box center [347, 151] width 25 height 5
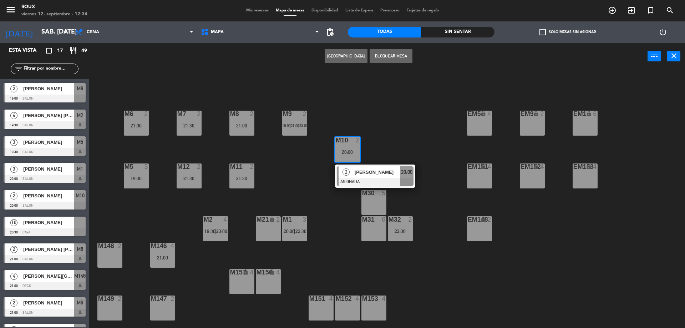
click at [347, 57] on button "[GEOGRAPHIC_DATA]" at bounding box center [346, 56] width 43 height 14
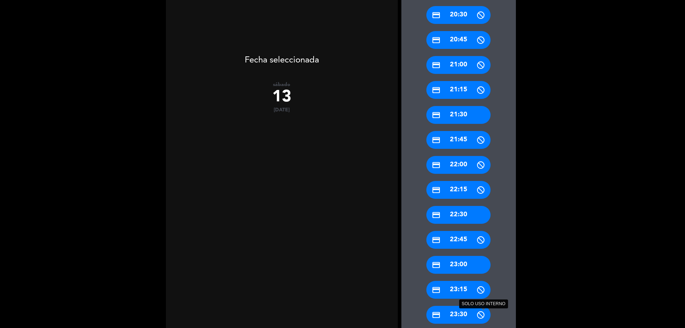
scroll to position [290, 0]
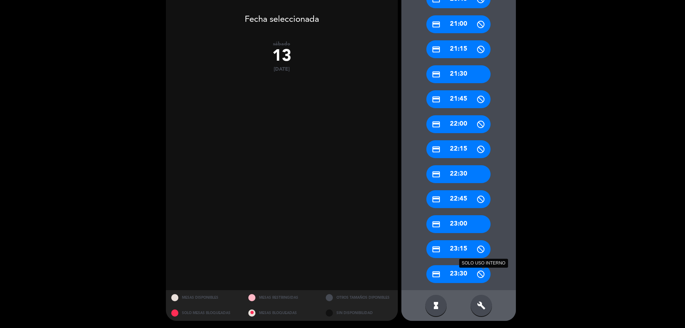
click at [480, 310] on div "build" at bounding box center [480, 305] width 21 height 21
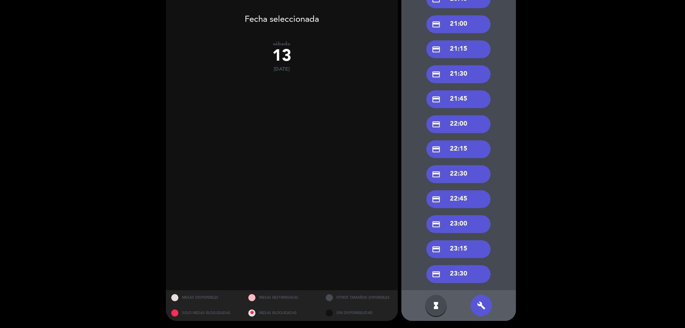
click at [462, 123] on div "credit_card 22:00" at bounding box center [458, 124] width 64 height 18
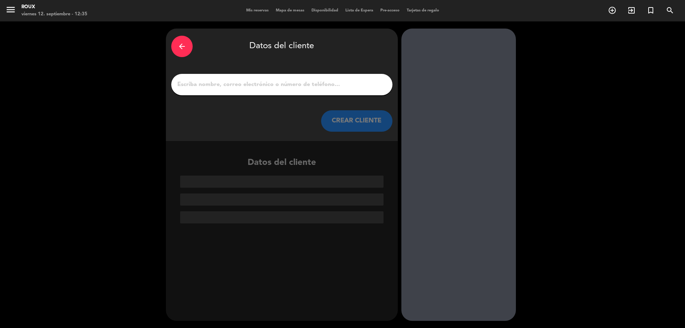
click at [295, 85] on input "1" at bounding box center [282, 85] width 210 height 10
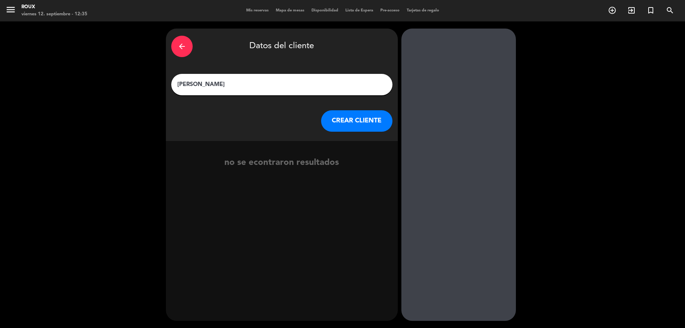
click at [206, 84] on input "[PERSON_NAME]" at bounding box center [282, 85] width 210 height 10
click at [201, 84] on input "[PERSON_NAME]" at bounding box center [282, 85] width 210 height 10
click at [210, 82] on input "[PERSON_NAME]" at bounding box center [282, 85] width 210 height 10
click at [213, 85] on input "[PERSON_NAME]" at bounding box center [282, 85] width 210 height 10
type input "[PERSON_NAME]"
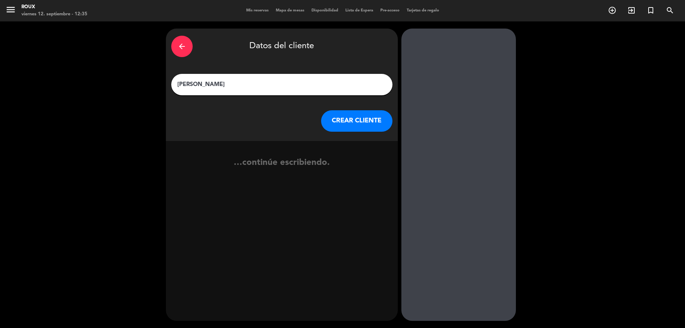
click at [336, 121] on button "CREAR CLIENTE" at bounding box center [356, 120] width 71 height 21
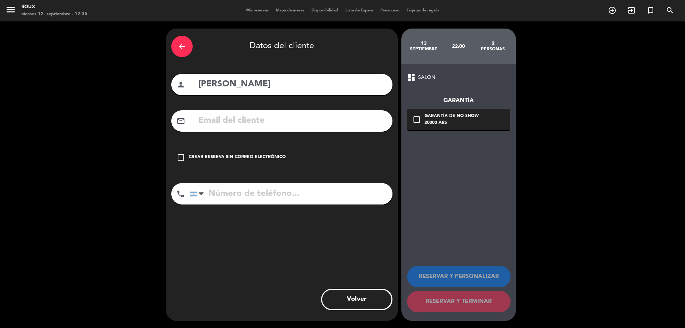
click at [277, 187] on input "tel" at bounding box center [291, 193] width 203 height 21
type input "2995195000"
click at [181, 159] on icon "check_box_outline_blank" at bounding box center [181, 157] width 9 height 9
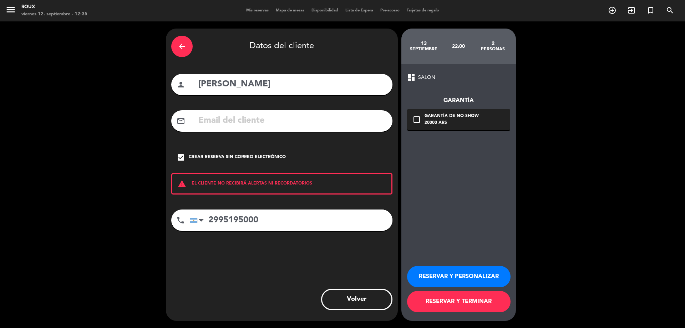
click at [485, 304] on button "RESERVAR Y TERMINAR" at bounding box center [458, 301] width 103 height 21
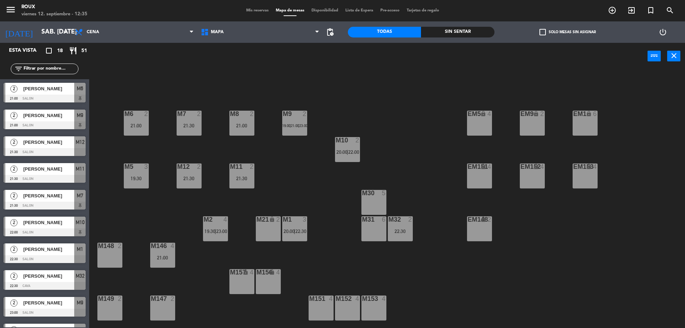
scroll to position [234, 0]
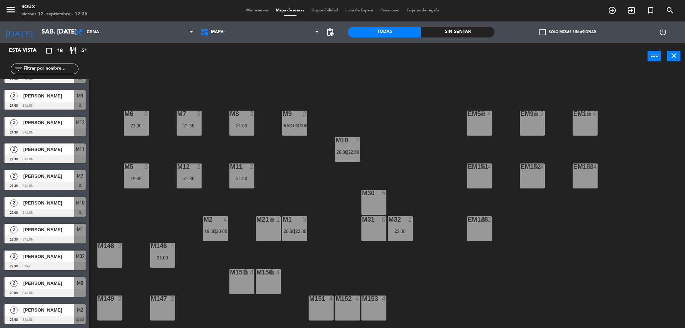
click at [56, 205] on span "[PERSON_NAME]" at bounding box center [48, 202] width 51 height 7
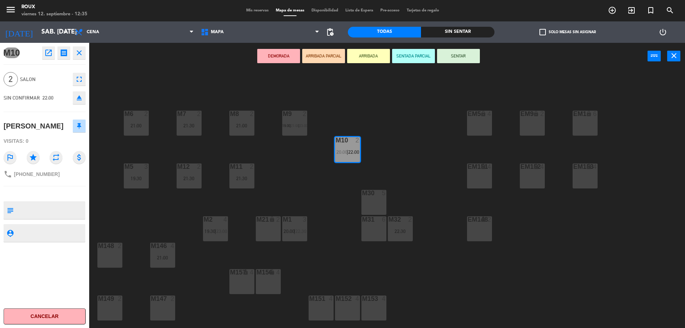
click at [130, 219] on div "M6 2 21:00 M7 2 21:30 M8 2 21:00 M9 2 19:00 | 21:00 | 23:00 EM9 lock 2 EM5 lock…" at bounding box center [390, 200] width 589 height 258
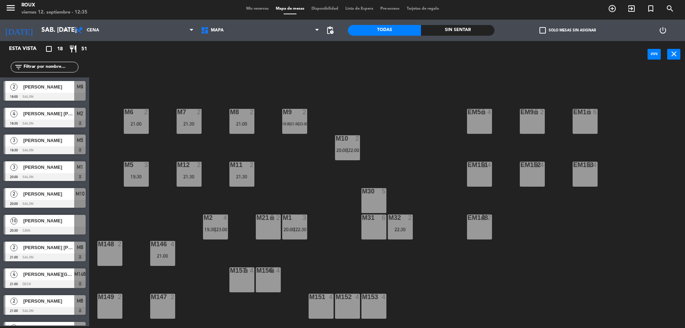
scroll to position [38, 0]
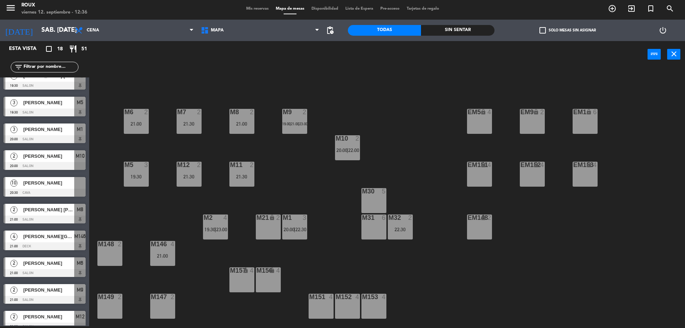
click at [287, 171] on div "M6 2 21:00 M7 2 21:30 M8 2 21:00 M9 2 19:00 | 21:00 | 23:00 EM9 lock 2 EM5 lock…" at bounding box center [390, 199] width 589 height 258
click at [290, 172] on div "M6 2 21:00 M7 2 21:30 M8 2 21:00 M9 2 19:00 | 21:00 | 23:00 EM9 lock 2 EM5 lock…" at bounding box center [390, 199] width 589 height 258
click at [48, 29] on input "sáb. [DATE]" at bounding box center [79, 30] width 83 height 14
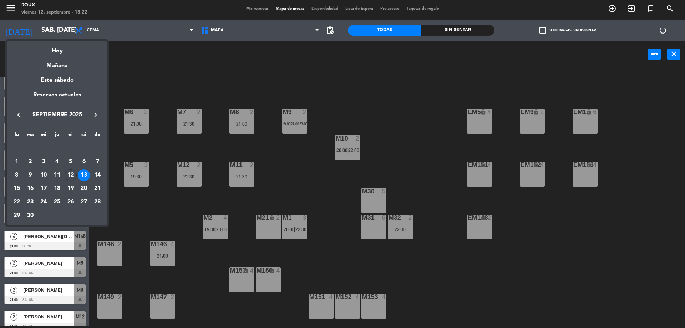
click at [62, 64] on div "Mañana" at bounding box center [57, 63] width 100 height 15
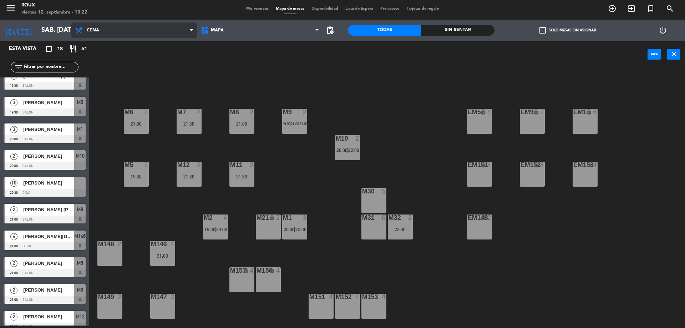
click at [94, 31] on span "Cena" at bounding box center [93, 30] width 12 height 5
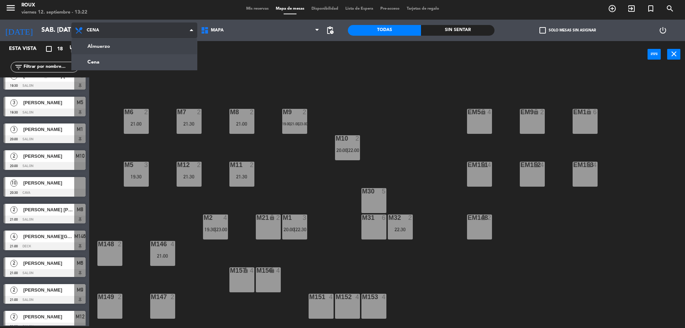
click at [97, 43] on ng-component "menu Roux viernes 12. septiembre - 13:22 Mis reservas Mapa de mesas Disponibili…" at bounding box center [342, 163] width 685 height 330
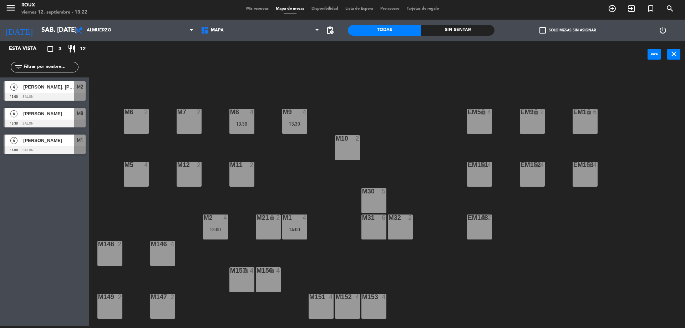
scroll to position [0, 0]
click at [130, 170] on div "M5 4" at bounding box center [136, 174] width 25 height 25
click at [341, 56] on button "[GEOGRAPHIC_DATA]" at bounding box center [346, 54] width 43 height 14
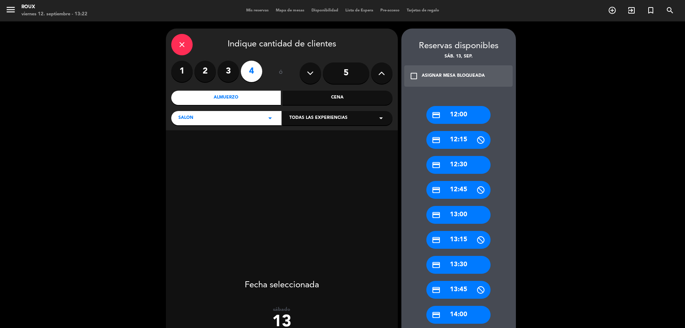
click at [203, 73] on label "2" at bounding box center [204, 71] width 21 height 21
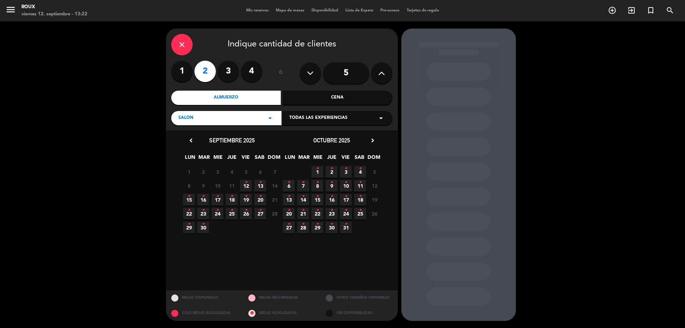
click at [263, 185] on span "13 •" at bounding box center [260, 186] width 12 height 12
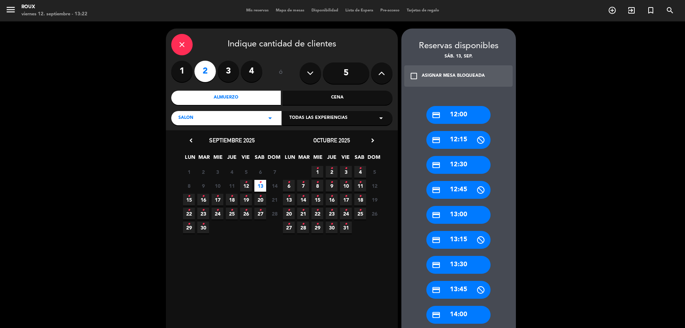
click at [469, 314] on div "credit_card 14:00" at bounding box center [458, 315] width 64 height 18
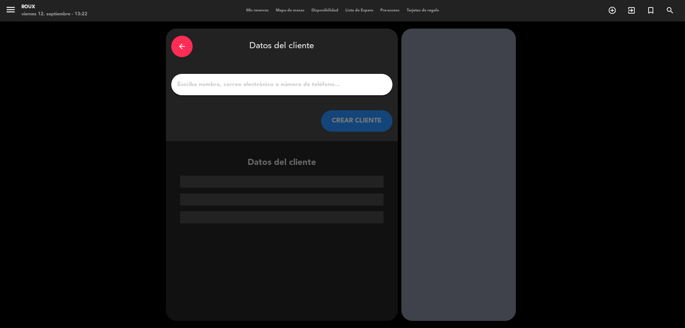
click at [188, 73] on div "arrow_back Datos del cliente CREAR CLIENTE" at bounding box center [282, 85] width 232 height 112
click at [184, 88] on input "1" at bounding box center [282, 85] width 210 height 10
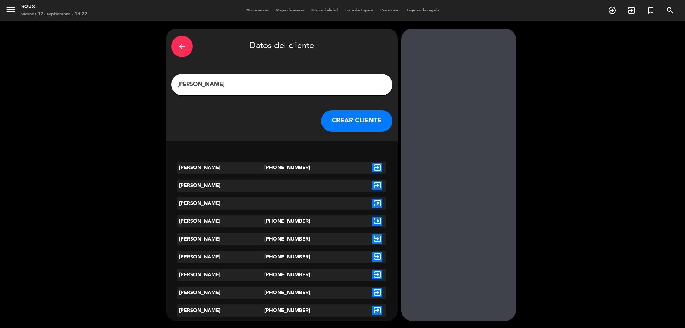
type input "[PERSON_NAME]"
click at [376, 168] on icon "exit_to_app" at bounding box center [377, 167] width 10 height 9
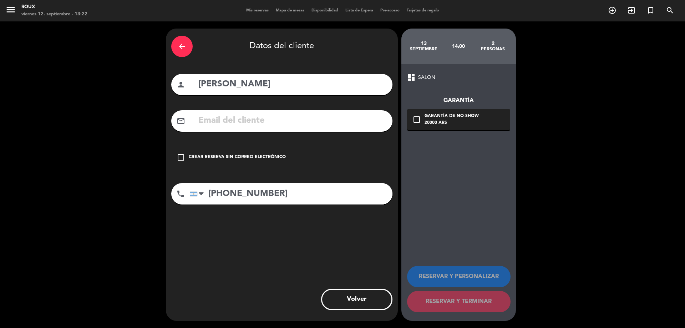
click at [178, 157] on icon "check_box_outline_blank" at bounding box center [181, 157] width 9 height 9
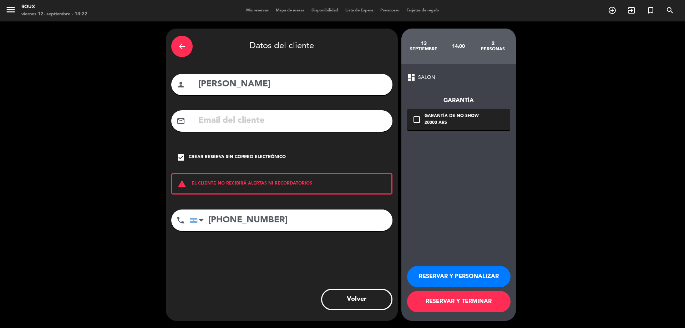
click at [434, 302] on button "RESERVAR Y TERMINAR" at bounding box center [458, 301] width 103 height 21
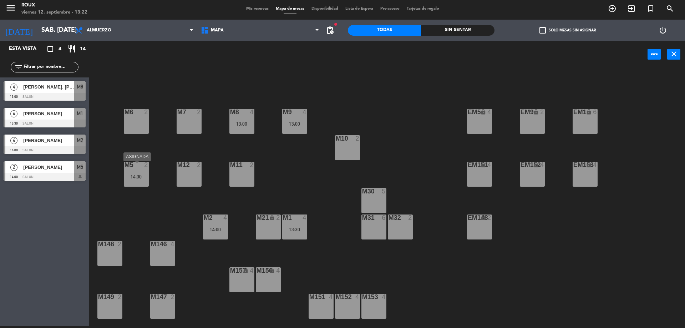
click at [142, 179] on div "14:00" at bounding box center [136, 176] width 25 height 5
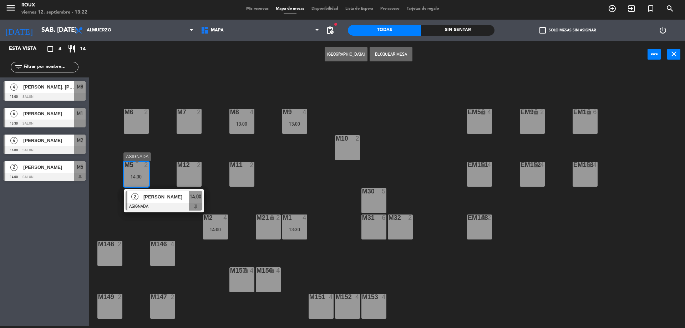
click at [161, 204] on div at bounding box center [164, 207] width 77 height 8
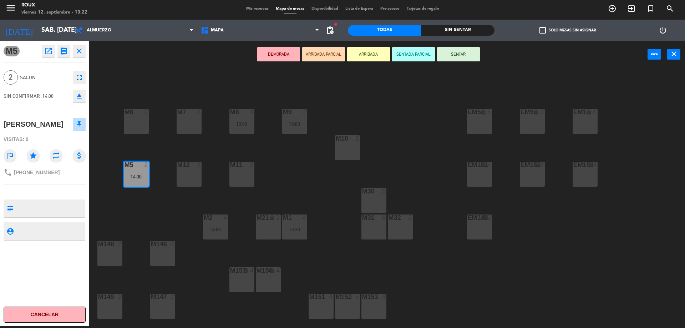
click at [40, 212] on textarea at bounding box center [50, 208] width 68 height 15
type textarea "quiere mesa 5"
click at [672, 56] on icon "close" at bounding box center [674, 54] width 9 height 9
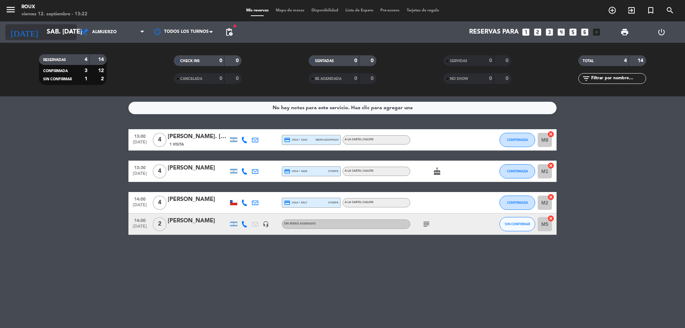
click at [50, 29] on input "sáb. [DATE]" at bounding box center [84, 32] width 83 height 14
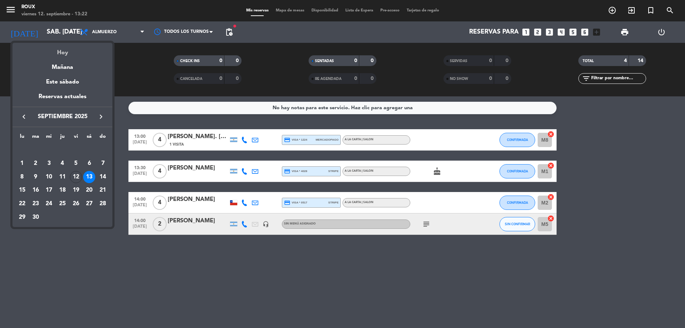
click at [63, 51] on div "Hoy" at bounding box center [62, 50] width 100 height 15
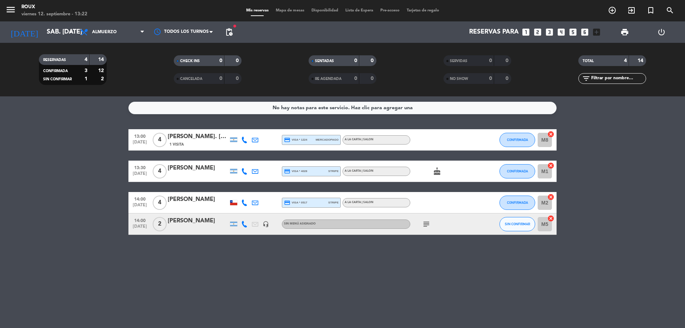
type input "vie. [DATE]"
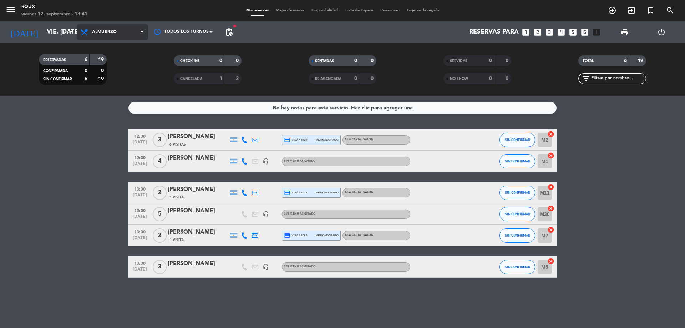
click at [104, 28] on span "Almuerzo" at bounding box center [112, 32] width 71 height 16
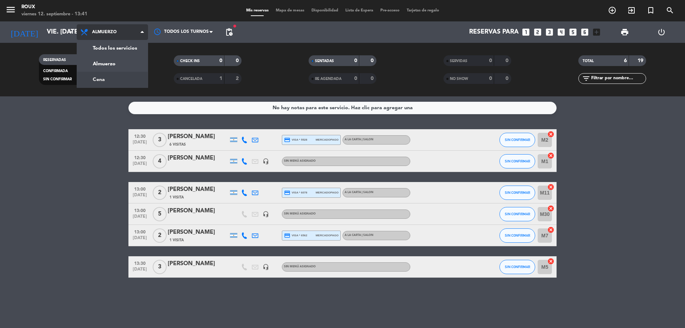
click at [100, 76] on div "menu Roux viernes 12. septiembre - 13:41 Mis reservas Mapa de mesas Disponibili…" at bounding box center [342, 48] width 685 height 96
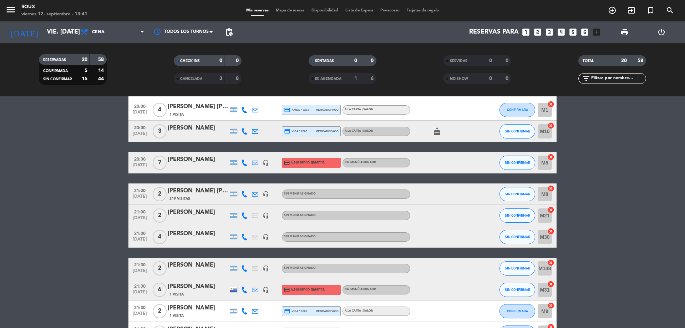
scroll to position [285, 0]
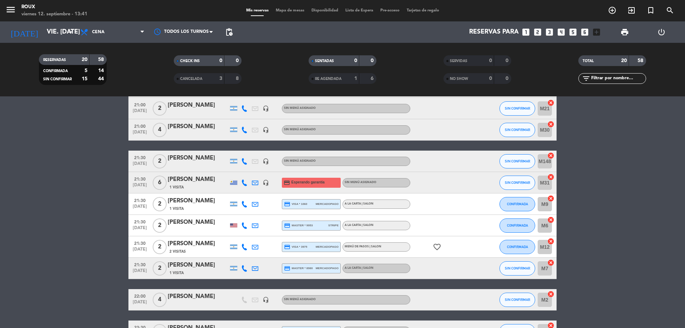
click at [296, 11] on span "Mapa de mesas" at bounding box center [290, 11] width 36 height 4
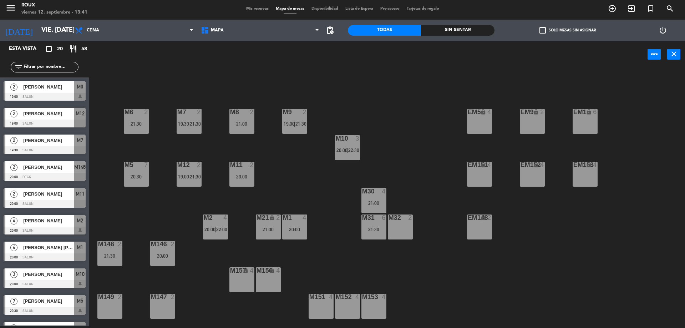
click at [113, 300] on div at bounding box center [110, 297] width 12 height 6
click at [360, 57] on button "[GEOGRAPHIC_DATA]" at bounding box center [346, 54] width 43 height 14
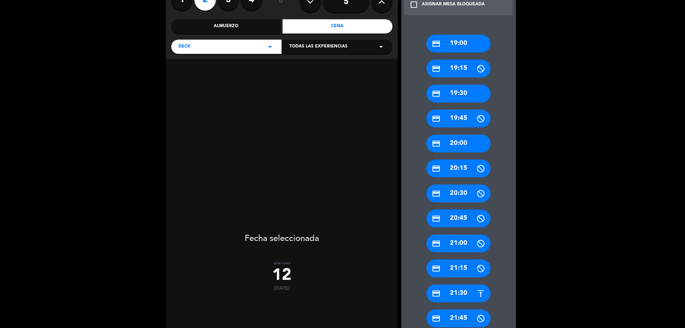
scroll to position [285, 0]
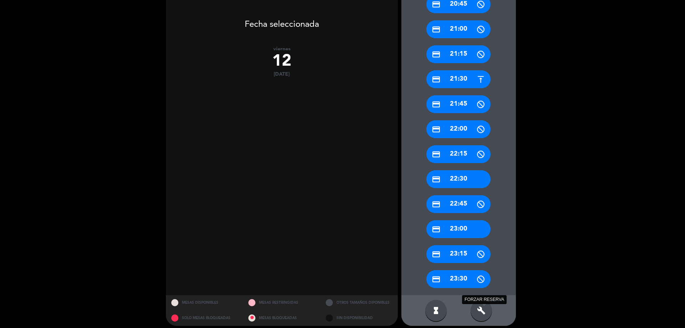
click at [479, 308] on icon "build" at bounding box center [481, 310] width 9 height 9
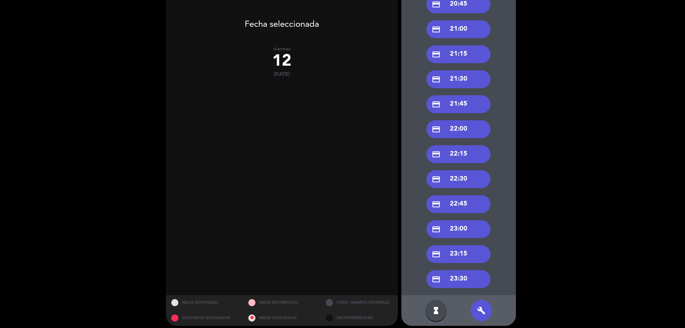
click at [463, 29] on div "credit_card 21:00" at bounding box center [458, 29] width 64 height 18
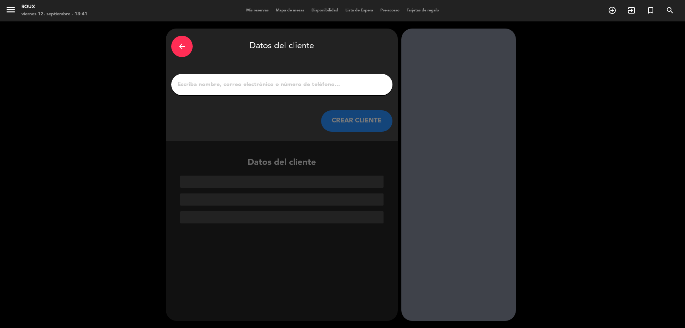
click at [281, 73] on div "arrow_back Datos del cliente CREAR CLIENTE" at bounding box center [282, 85] width 232 height 112
click at [279, 83] on input "1" at bounding box center [282, 85] width 210 height 10
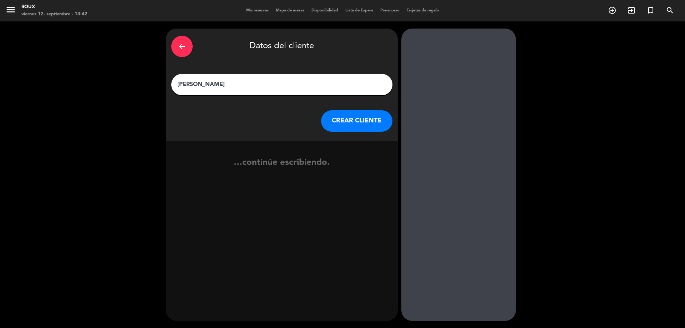
type input "[PERSON_NAME]"
click at [354, 116] on button "CREAR CLIENTE" at bounding box center [356, 120] width 71 height 21
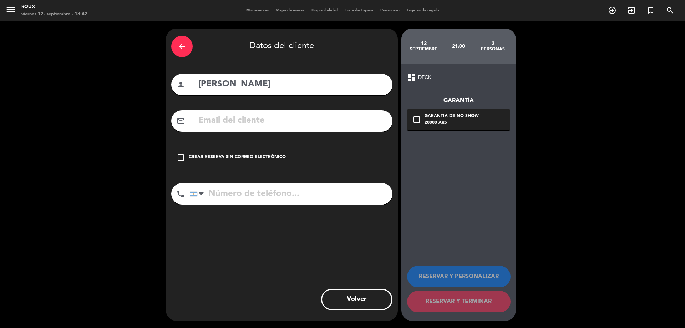
click at [294, 195] on input "tel" at bounding box center [291, 193] width 203 height 21
type input "1165855678"
click at [181, 157] on icon "check_box_outline_blank" at bounding box center [181, 157] width 9 height 9
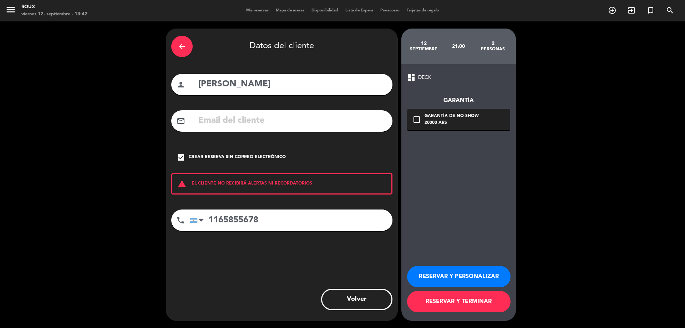
click at [484, 300] on button "RESERVAR Y TERMINAR" at bounding box center [458, 301] width 103 height 21
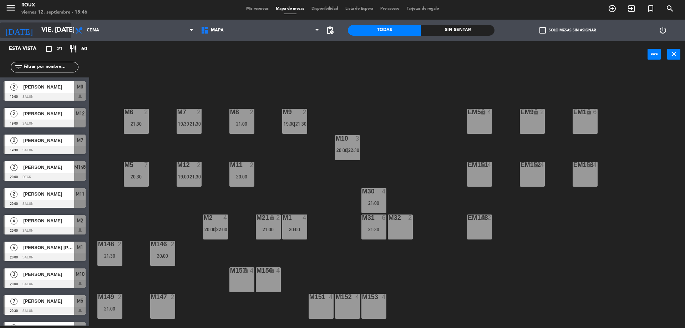
click at [51, 29] on input "vie. [DATE]" at bounding box center [79, 30] width 83 height 14
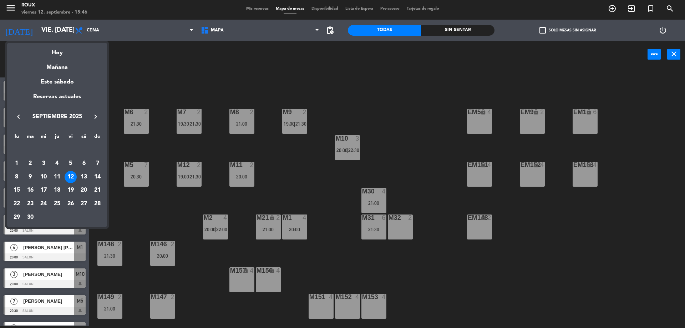
click at [59, 54] on div "Hoy" at bounding box center [57, 50] width 100 height 15
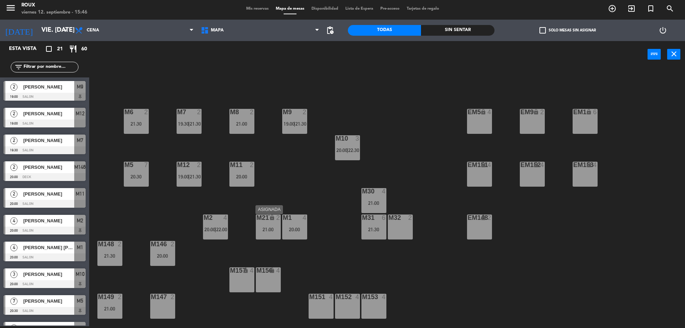
click at [266, 226] on div "M21 lock 2 21:00" at bounding box center [268, 226] width 25 height 25
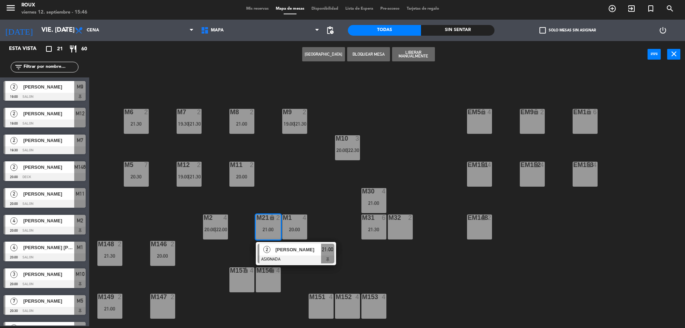
click at [281, 191] on div "M6 2 21:30 M7 2 19:30 | 21:30 M8 2 21:00 M9 2 19:00 | 21:30 EM9 lock 2 EM5 lock…" at bounding box center [390, 199] width 589 height 258
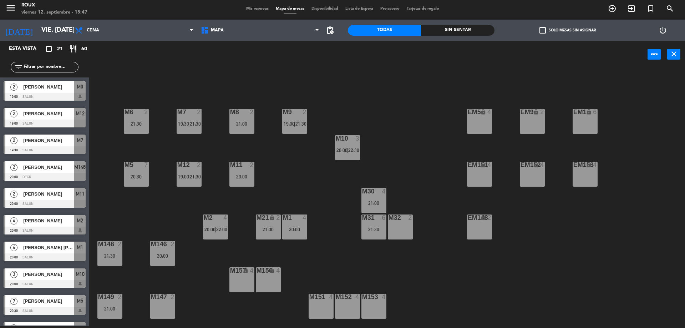
click at [293, 174] on div "M6 2 21:30 M7 2 19:30 | 21:30 M8 2 21:00 M9 2 19:00 | 21:30 EM9 lock 2 EM5 lock…" at bounding box center [390, 199] width 589 height 258
click at [323, 122] on div "M6 2 21:30 M7 2 19:30 | 21:30 M8 2 21:00 M9 2 19:00 | 21:30 EM9 lock 2 EM5 lock…" at bounding box center [390, 199] width 589 height 258
click at [299, 123] on span "21:30" at bounding box center [300, 124] width 11 height 6
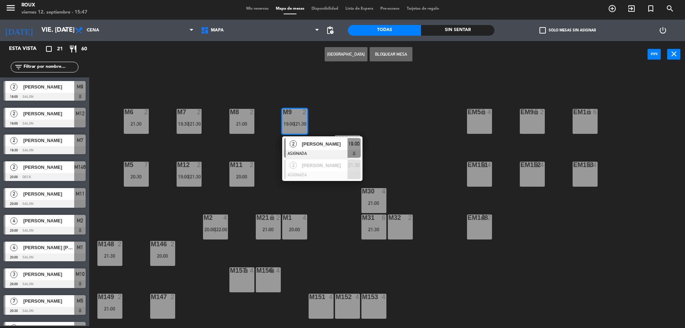
click at [320, 111] on div "M6 2 21:30 M7 2 19:30 | 21:30 M8 2 21:00 M9 2 19:00 | 21:30 2 [PERSON_NAME] ASI…" at bounding box center [390, 199] width 589 height 258
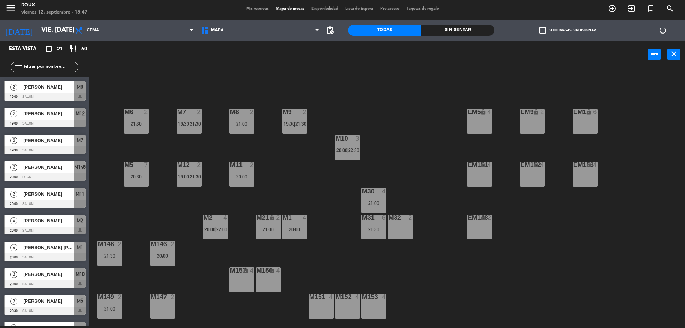
click at [255, 8] on span "Mis reservas" at bounding box center [258, 9] width 30 height 4
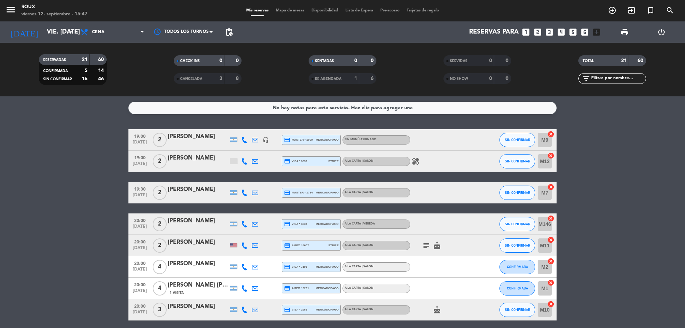
click at [426, 246] on icon "subject" at bounding box center [426, 245] width 9 height 9
click at [281, 10] on span "Mapa de mesas" at bounding box center [290, 11] width 36 height 4
